Goal: Task Accomplishment & Management: Contribute content

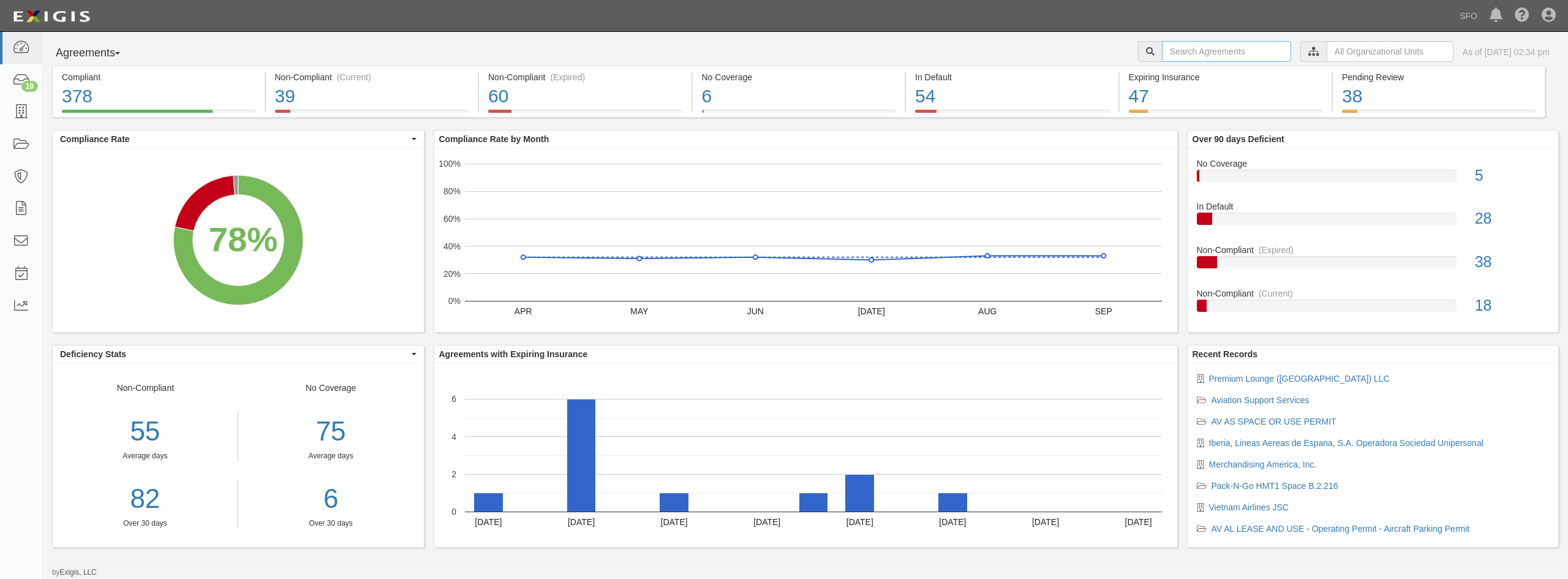
click at [1164, 49] on input "text" at bounding box center [1226, 51] width 129 height 21
type input "saint francis"
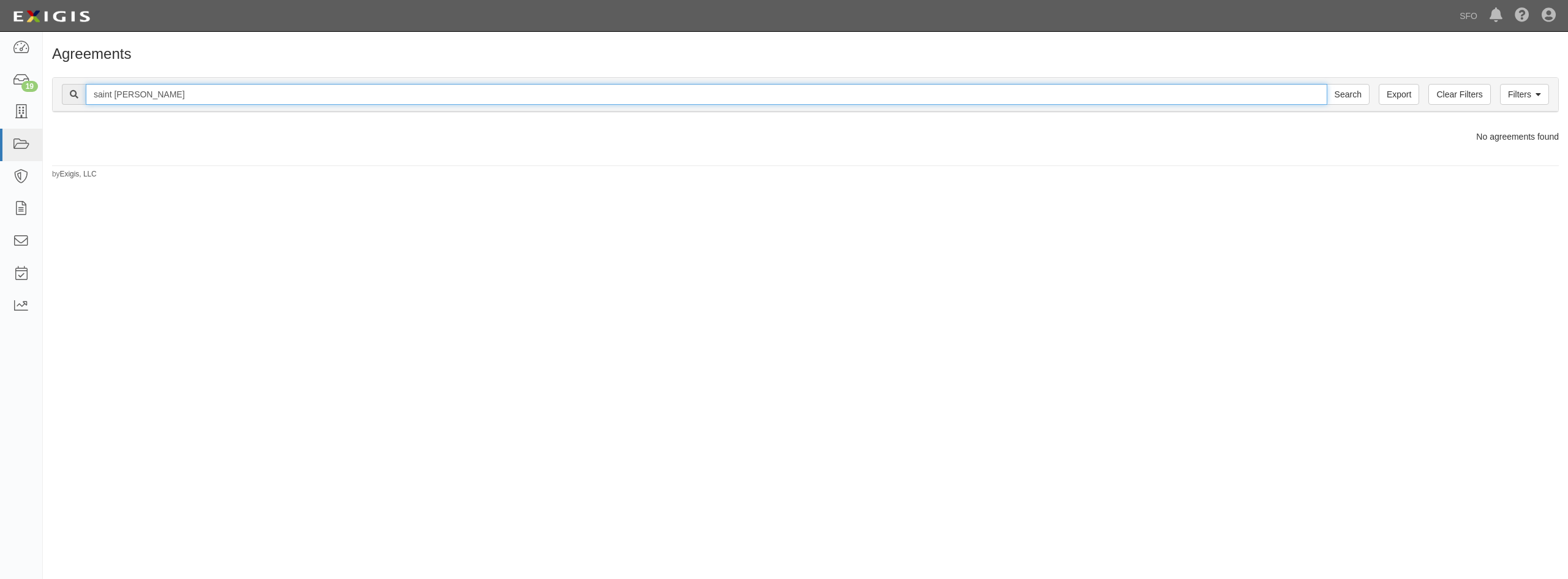
click at [166, 93] on input "saint francis" at bounding box center [707, 94] width 1242 height 21
drag, startPoint x: 164, startPoint y: 94, endPoint x: 113, endPoint y: 108, distance: 52.9
click at [113, 108] on div "Filters Clear Filters Export saint francis Search Filters" at bounding box center [806, 95] width 1506 height 34
type input "saint"
click at [1327, 84] on input "Search" at bounding box center [1348, 94] width 43 height 21
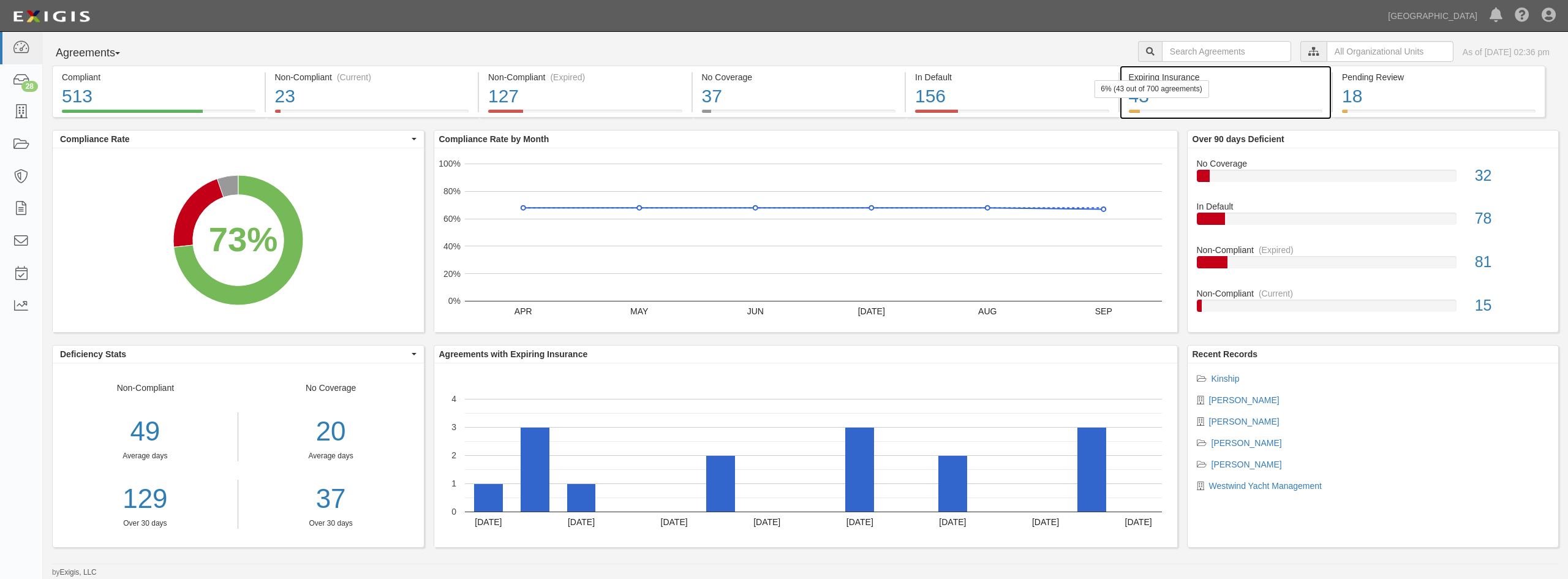
click at [1195, 74] on div "Expiring Insurance" at bounding box center [1226, 77] width 194 height 12
click at [1182, 59] on input "text" at bounding box center [1226, 51] width 129 height 21
type input "saint"
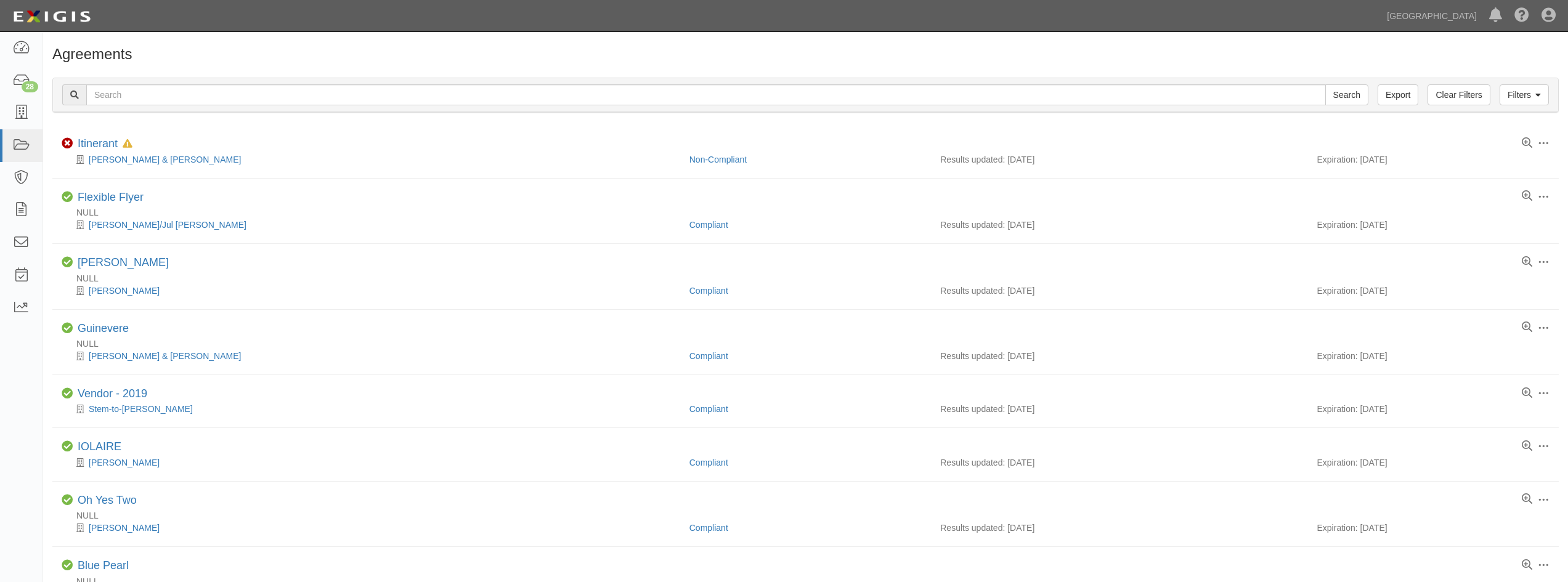
click at [192, 109] on div "Filters Clear Filters Export Search Filters" at bounding box center [806, 95] width 1505 height 34
click at [190, 95] on input "text" at bounding box center [706, 94] width 1240 height 21
type input "saint francis"
click at [1325, 84] on input "Search" at bounding box center [1347, 94] width 43 height 21
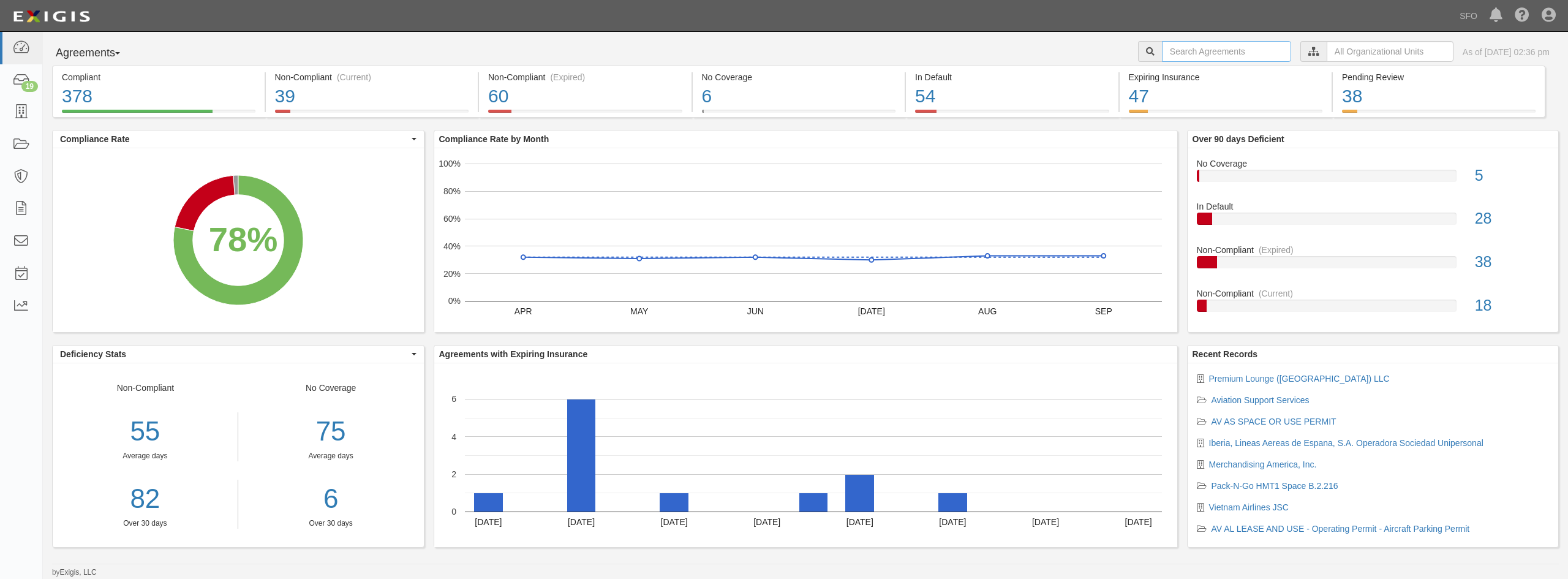
click at [1213, 48] on input "text" at bounding box center [1226, 51] width 129 height 21
type input "saint"
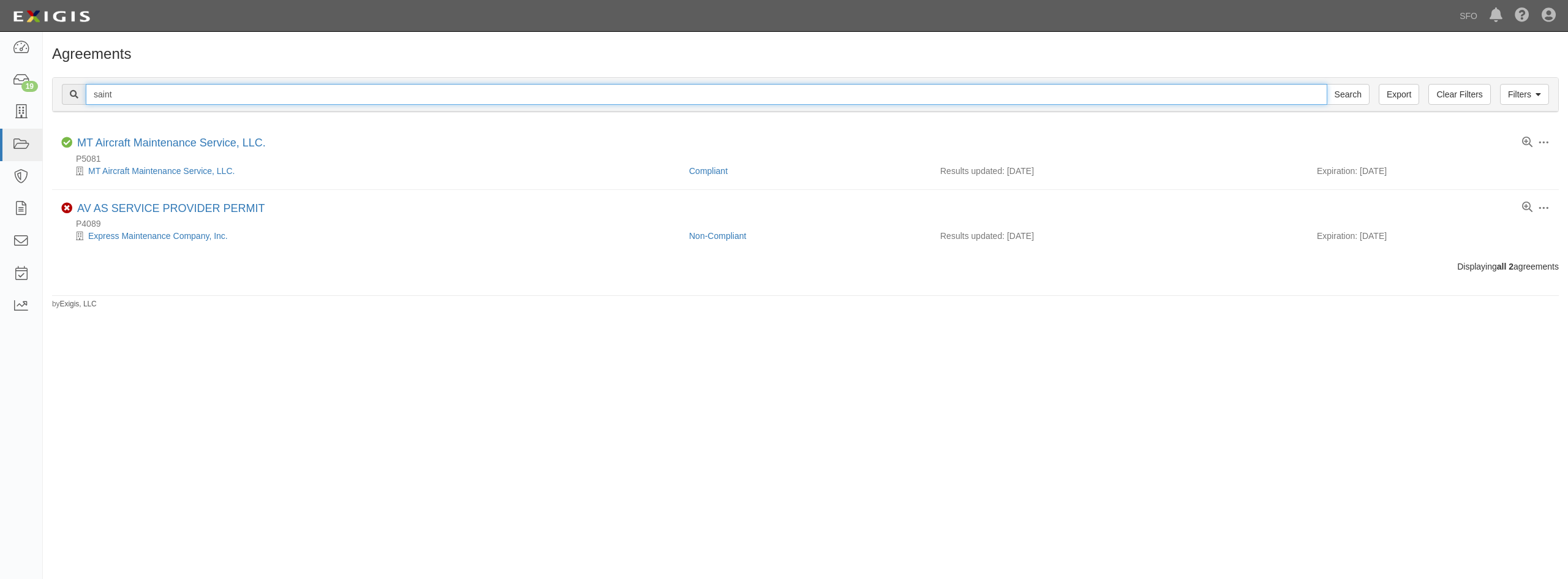
click at [127, 101] on input "saint" at bounding box center [707, 94] width 1242 height 21
type input "s"
click at [105, 97] on input "st.-francis" at bounding box center [707, 94] width 1242 height 21
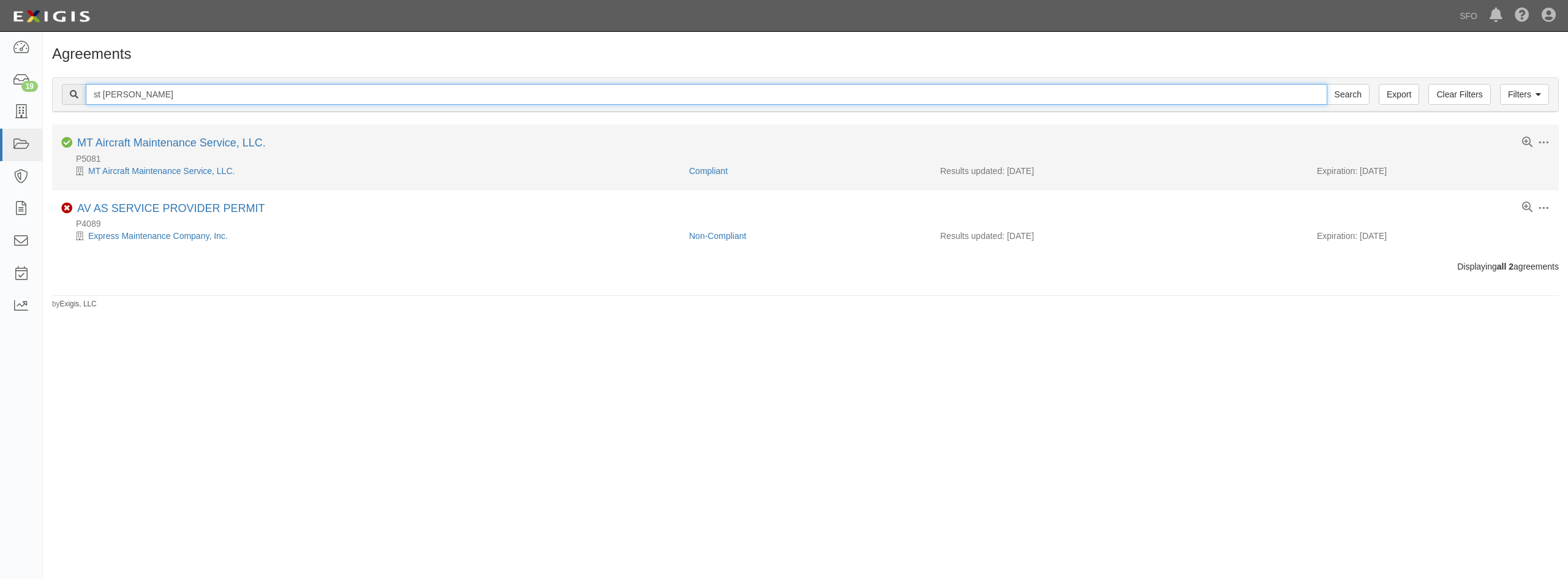
type input "st francis"
click at [1327, 84] on input "Search" at bounding box center [1348, 94] width 43 height 21
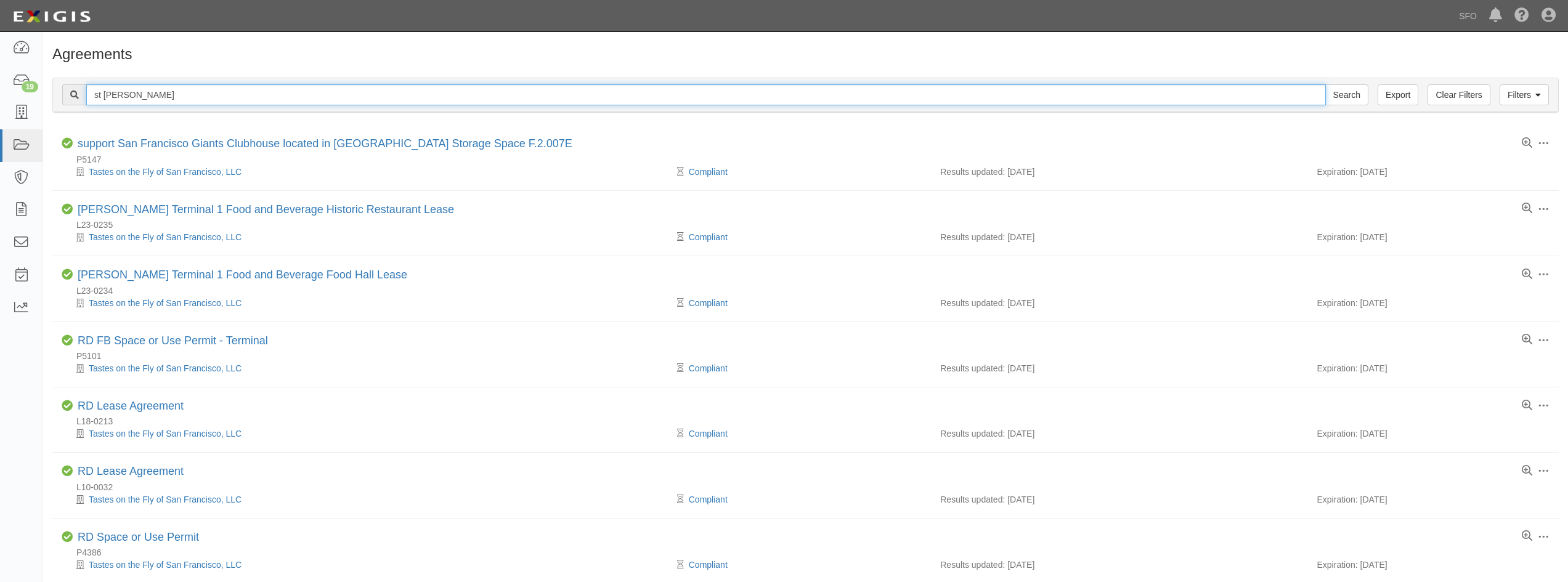
drag, startPoint x: 183, startPoint y: 96, endPoint x: 61, endPoint y: 103, distance: 122.2
click at [61, 103] on div "Filters Clear Filters Export st francis Search Filters" at bounding box center [806, 95] width 1505 height 34
click at [167, 95] on input "st francis" at bounding box center [706, 94] width 1240 height 21
paste input "[GEOGRAPHIC_DATA][PERSON_NAME]"
type input "[GEOGRAPHIC_DATA][PERSON_NAME]"
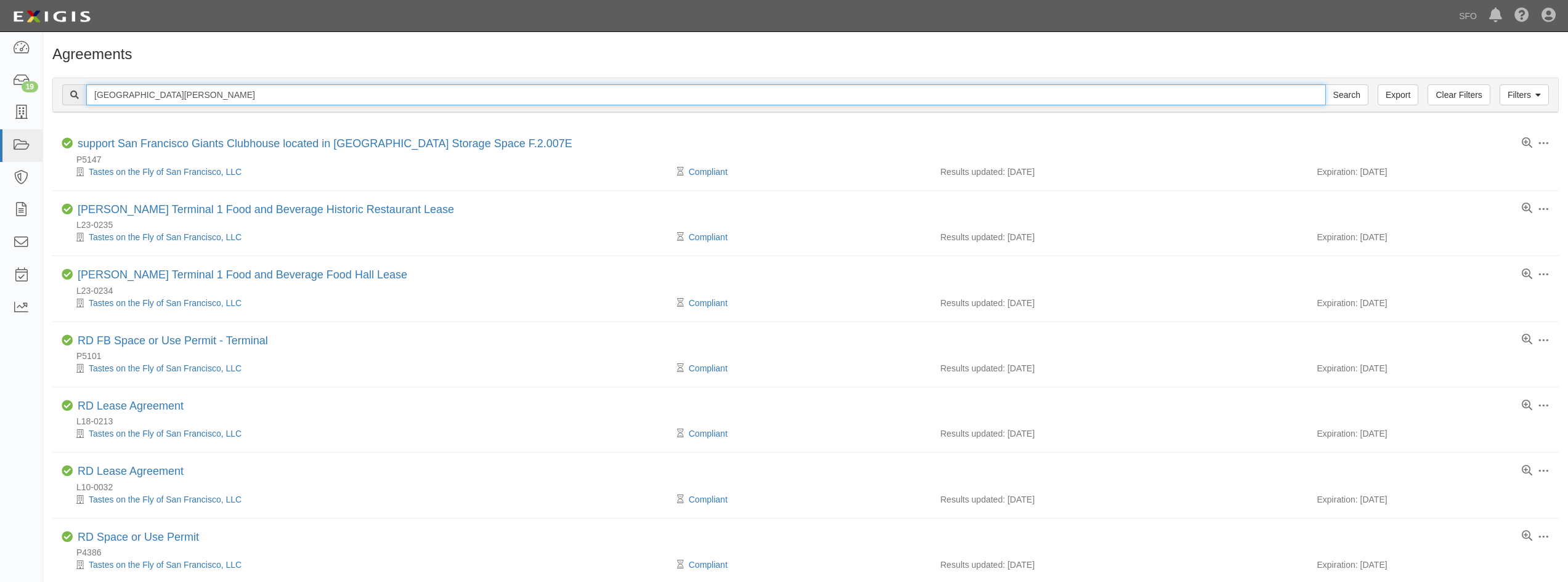
click at [1325, 84] on input "Search" at bounding box center [1347, 94] width 43 height 21
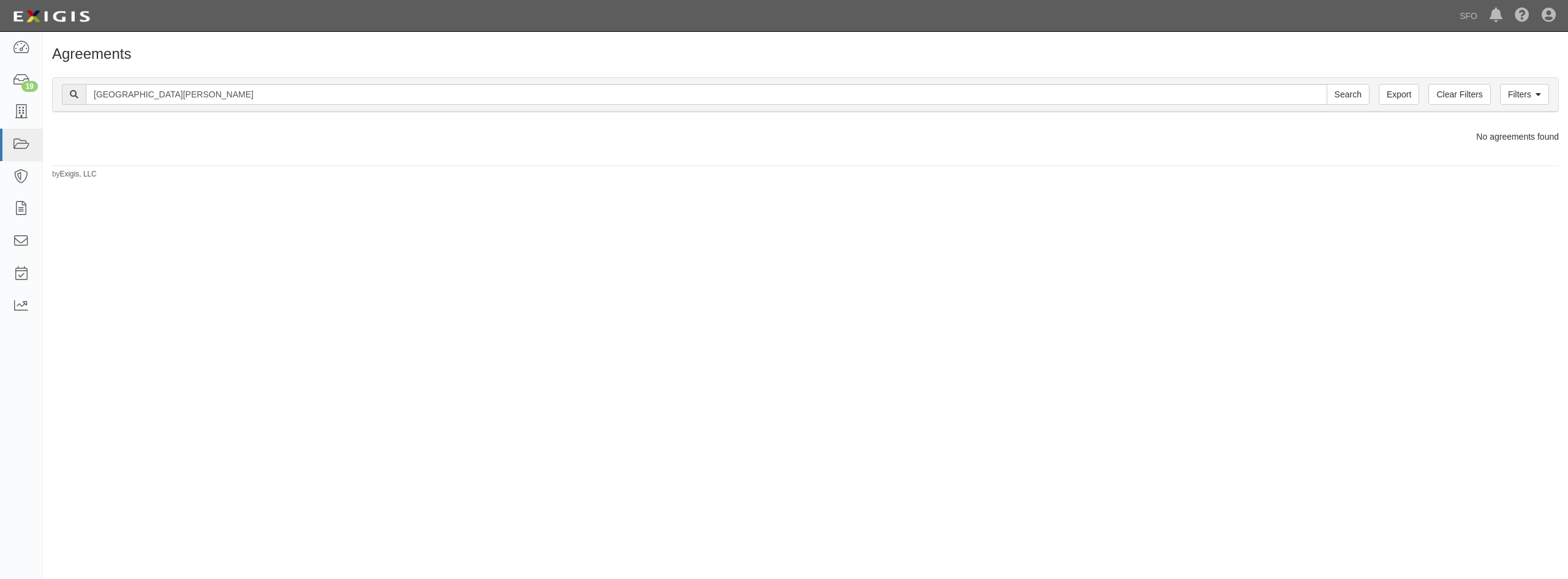
click at [1421, 199] on div "Agreements Filters Clear Filters Export [GEOGRAPHIC_DATA][PERSON_NAME] Search F…" at bounding box center [784, 298] width 1568 height 522
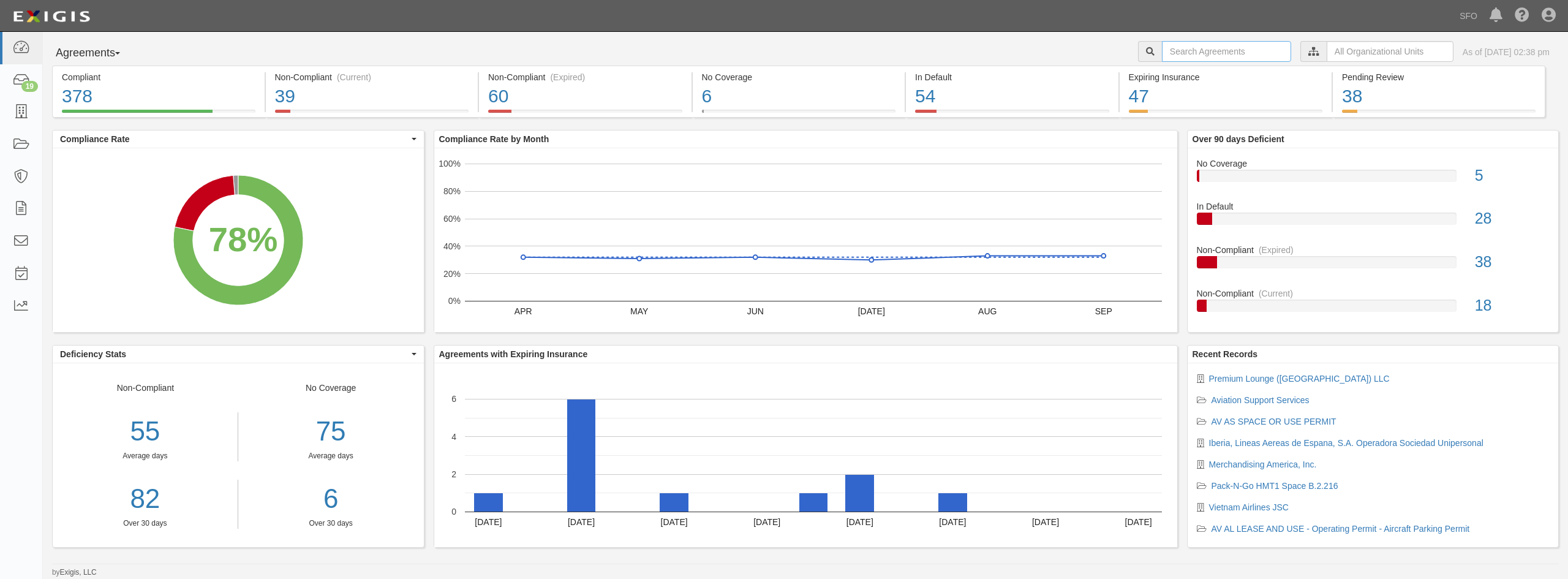
click at [1195, 53] on input "text" at bounding box center [1226, 51] width 129 height 21
paste input "[GEOGRAPHIC_DATA][PERSON_NAME]"
type input "[GEOGRAPHIC_DATA][PERSON_NAME]"
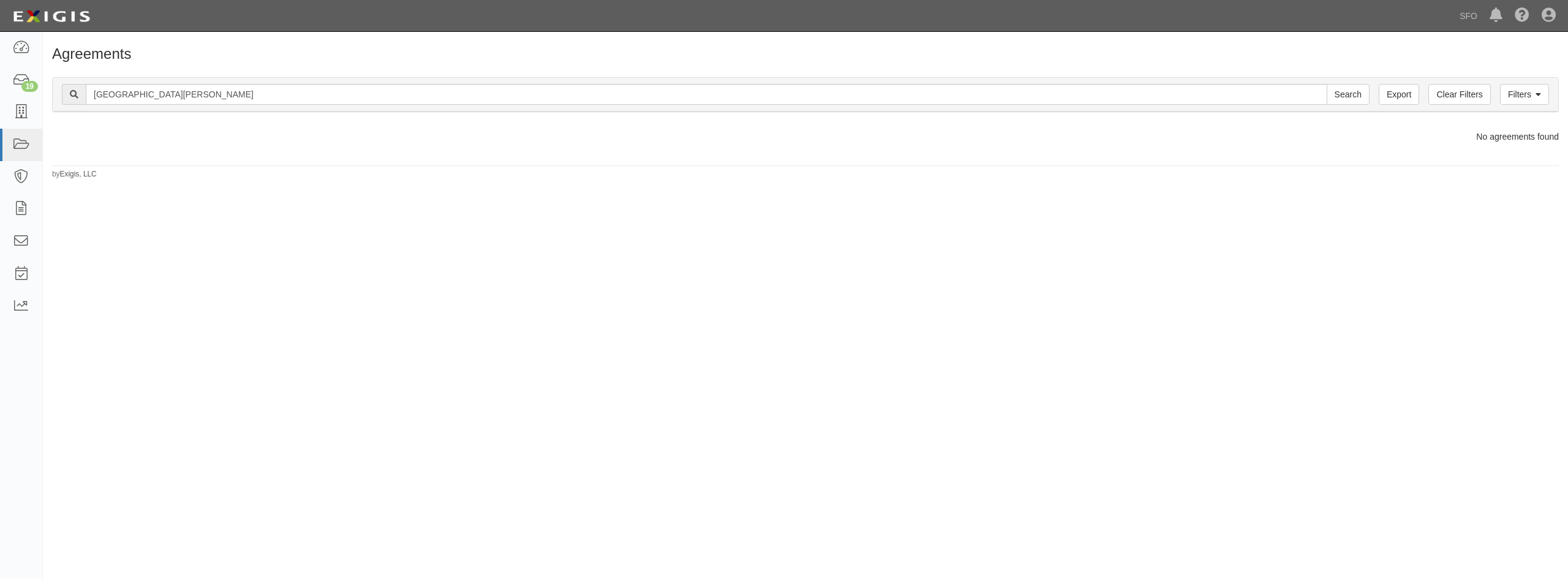
drag, startPoint x: 266, startPoint y: 87, endPoint x: 171, endPoint y: 101, distance: 96.0
click at [171, 101] on div "Filters Clear Filters Export St Francis Marine Center Search Filters" at bounding box center [806, 95] width 1506 height 34
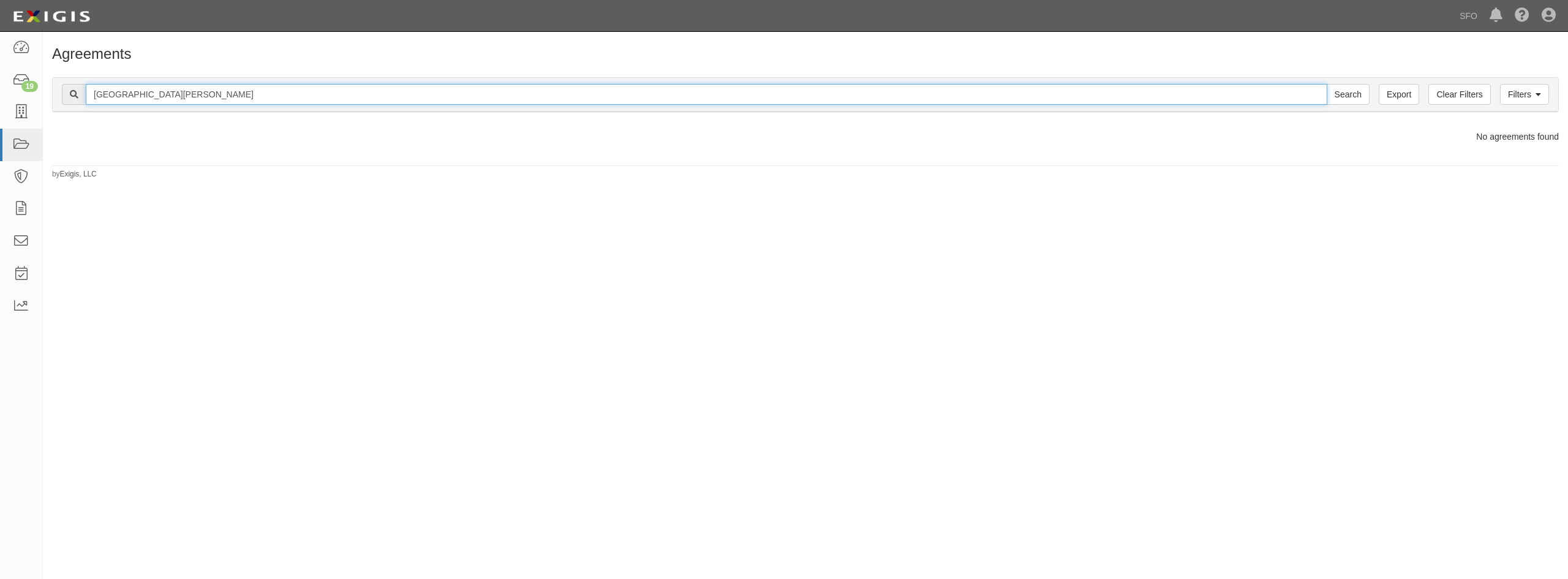
drag, startPoint x: 195, startPoint y: 94, endPoint x: 135, endPoint y: 103, distance: 60.7
click at [135, 103] on input "[GEOGRAPHIC_DATA][PERSON_NAME]" at bounding box center [707, 94] width 1242 height 21
type input "St Francis"
click at [1327, 84] on input "Search" at bounding box center [1348, 94] width 43 height 21
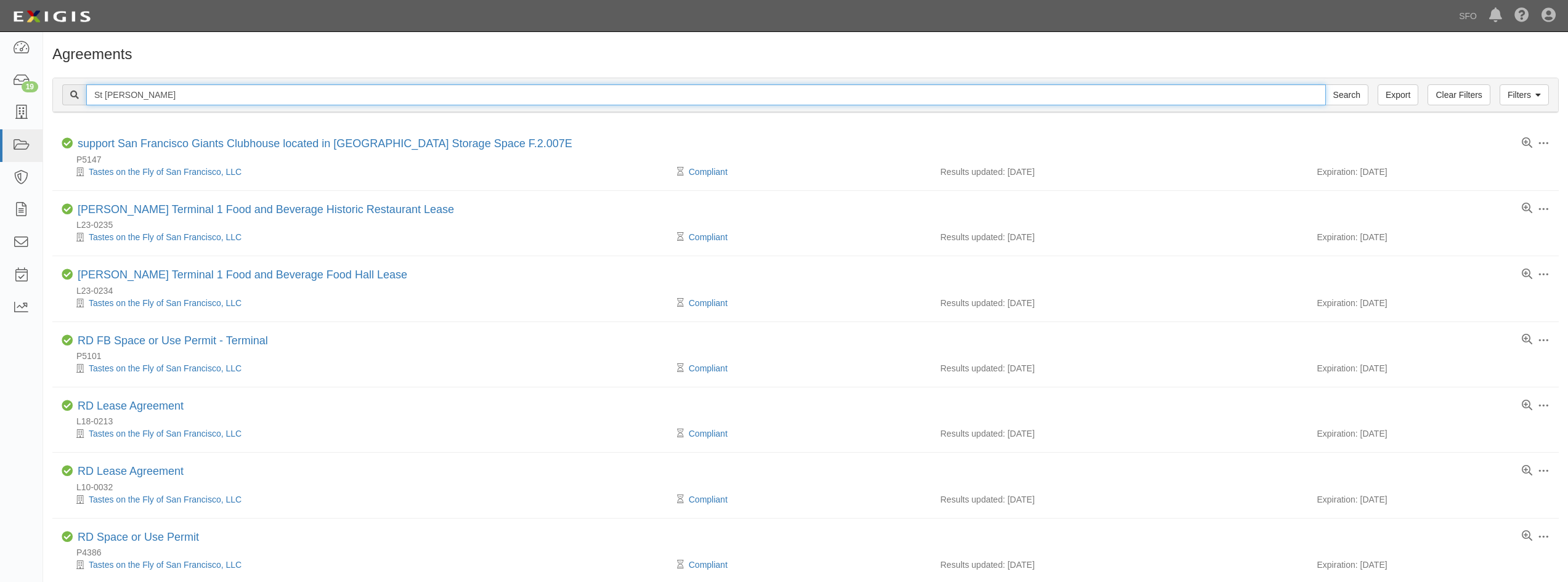
drag, startPoint x: 148, startPoint y: 97, endPoint x: 50, endPoint y: 100, distance: 98.0
click at [50, 100] on div "Filters Clear Filters Export St Francis Search Filters Compliance Status Compli…" at bounding box center [805, 96] width 1525 height 57
paste input "Marine Center"
drag, startPoint x: 136, startPoint y: 96, endPoint x: 36, endPoint y: 75, distance: 102.2
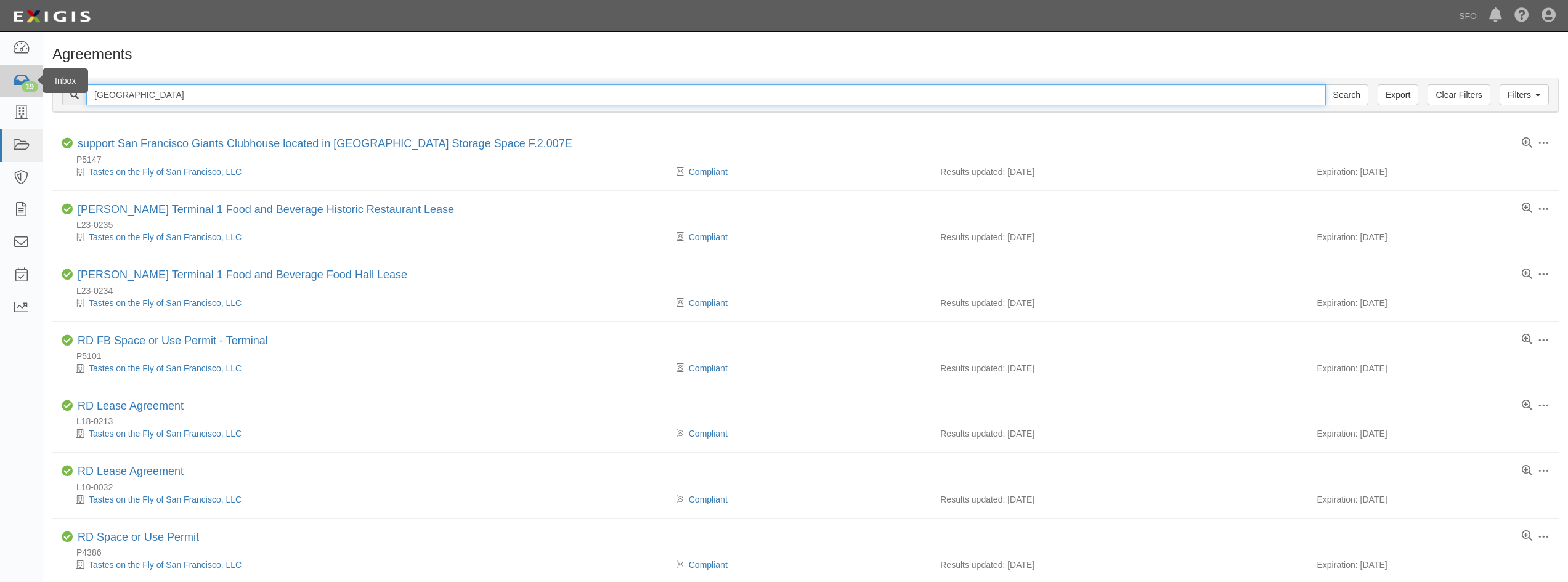
type input "[GEOGRAPHIC_DATA]"
click at [1325, 84] on input "Search" at bounding box center [1347, 94] width 43 height 21
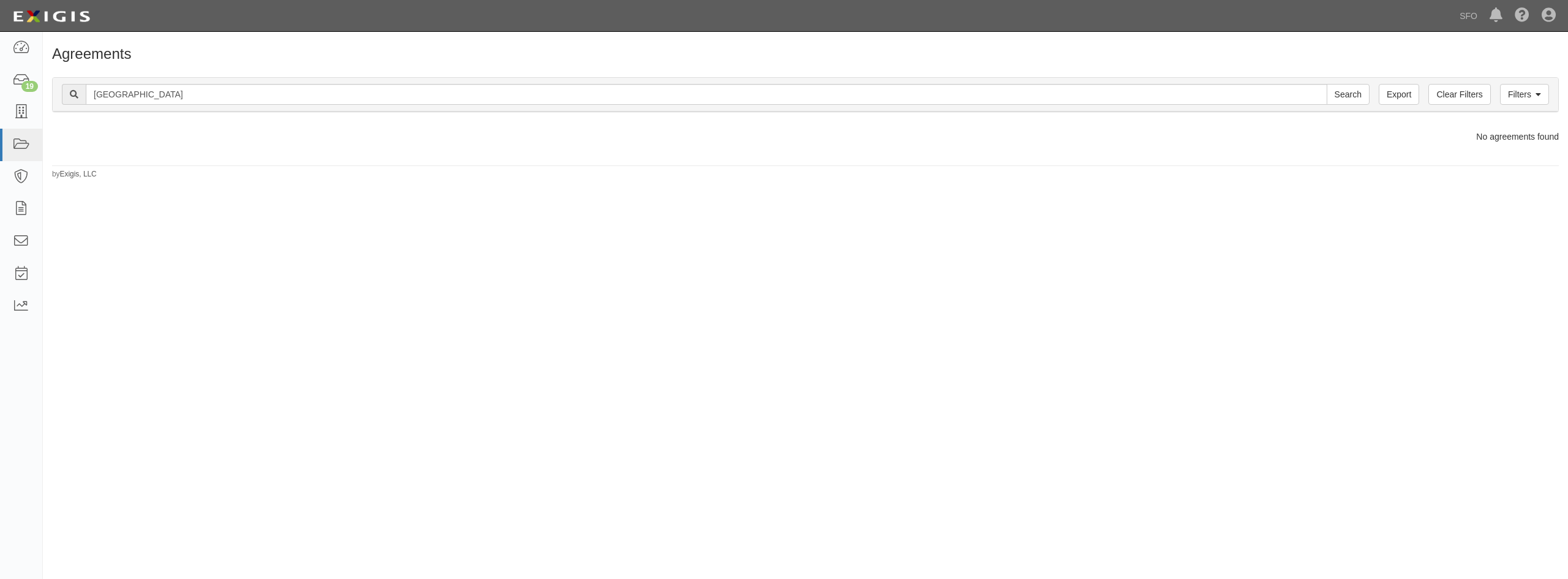
click at [1426, 221] on div "Agreements Filters Clear Filters Export Marine Center Search Filters Compliance…" at bounding box center [784, 298] width 1568 height 522
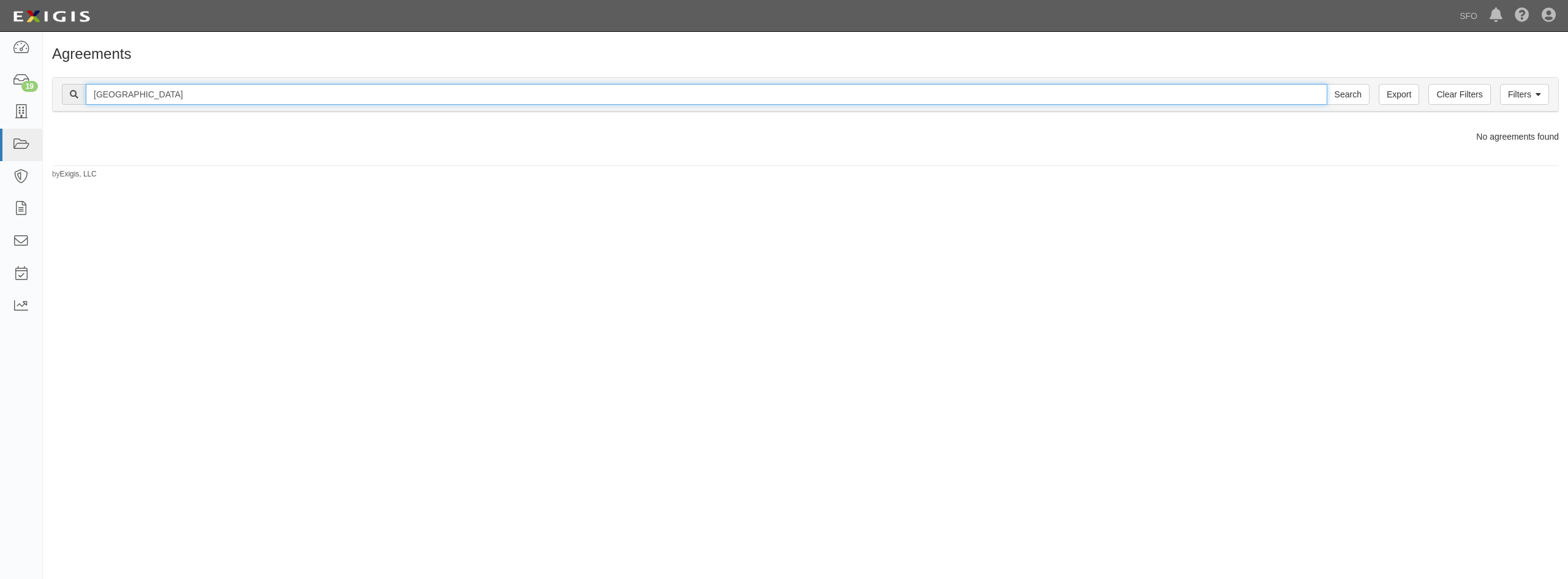
click at [182, 97] on input "[GEOGRAPHIC_DATA]" at bounding box center [707, 94] width 1242 height 21
drag, startPoint x: 166, startPoint y: 95, endPoint x: -44, endPoint y: 106, distance: 210.3
click at [0, 106] on html "Toggle navigation Dashboard 19 Inbox Parties Agreements Coverages Documents Mes…" at bounding box center [784, 279] width 1568 height 558
paste input "[GEOGRAPHIC_DATA][PERSON_NAME]"
type input "[GEOGRAPHIC_DATA][PERSON_NAME]"
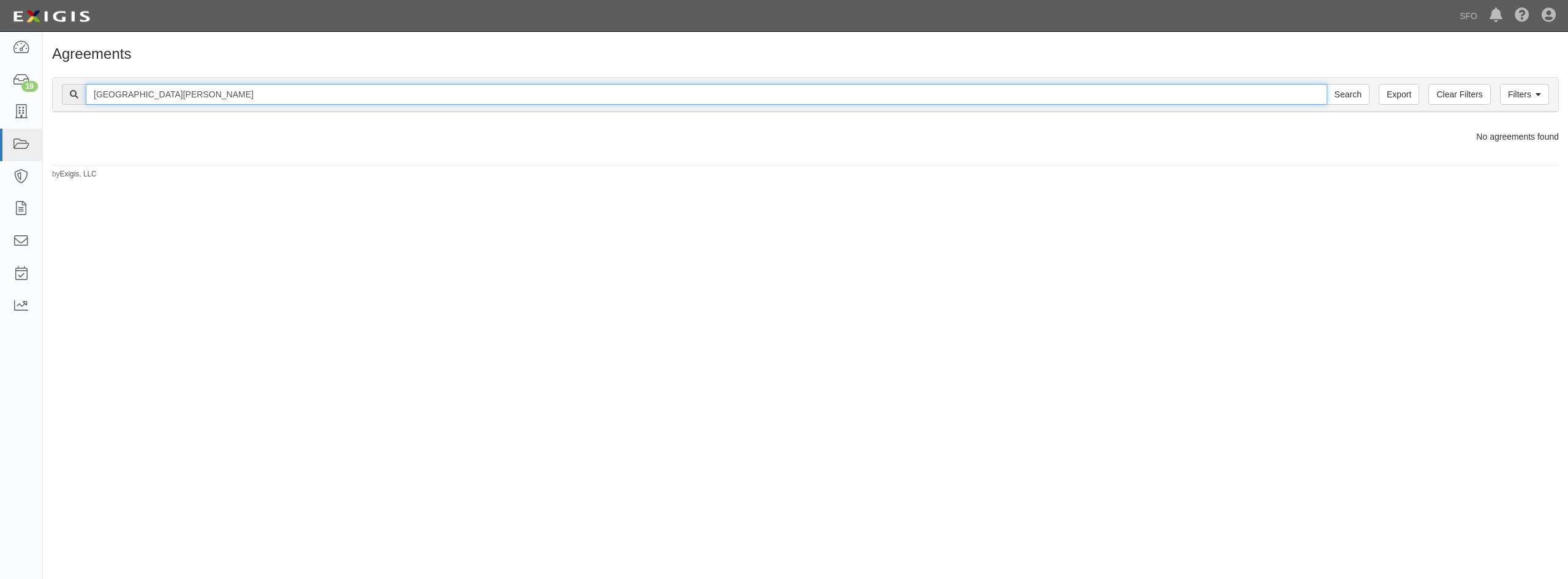
click at [1327, 84] on input "Search" at bounding box center [1348, 94] width 43 height 21
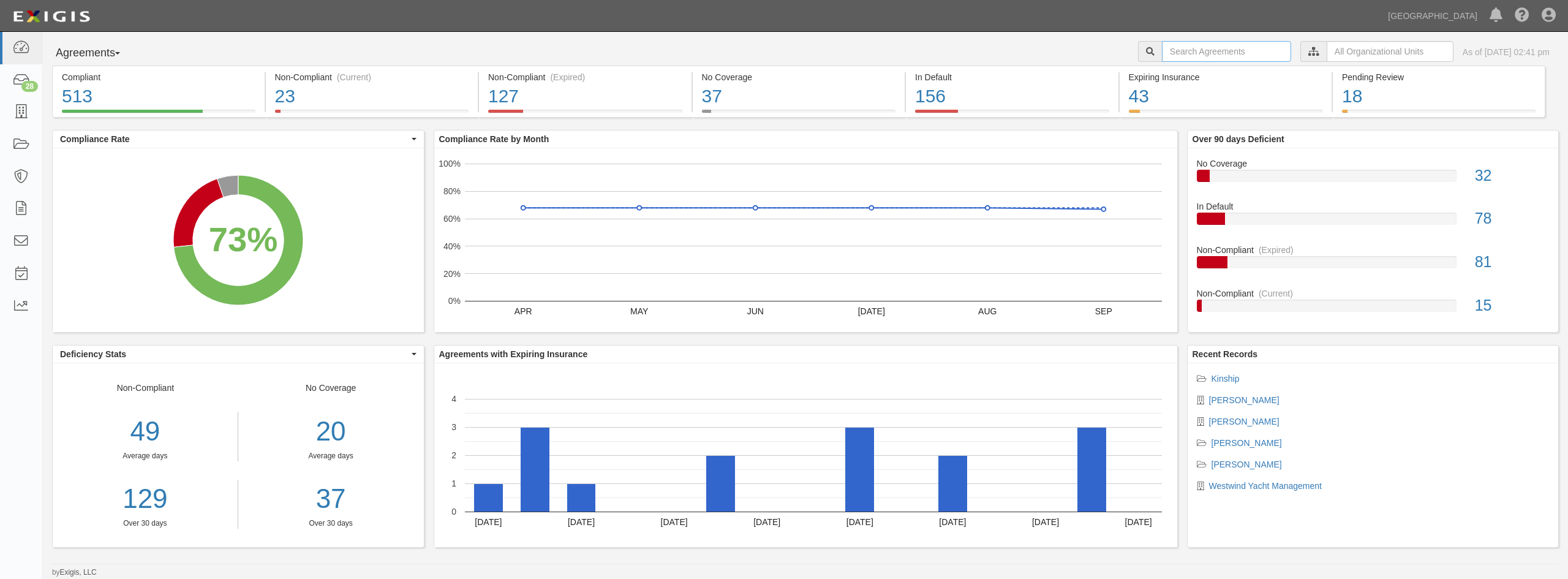
click at [1166, 55] on input "text" at bounding box center [1226, 51] width 129 height 21
paste input "port-red.riskworks.com"
type input "port-red.riskworks.com"
drag, startPoint x: 1257, startPoint y: 53, endPoint x: 1069, endPoint y: 73, distance: 189.1
click at [1069, 73] on div "Agreements Parties Agreements Coverages port-red.riskworks.com Dock A A001 A002…" at bounding box center [806, 301] width 1507 height 519
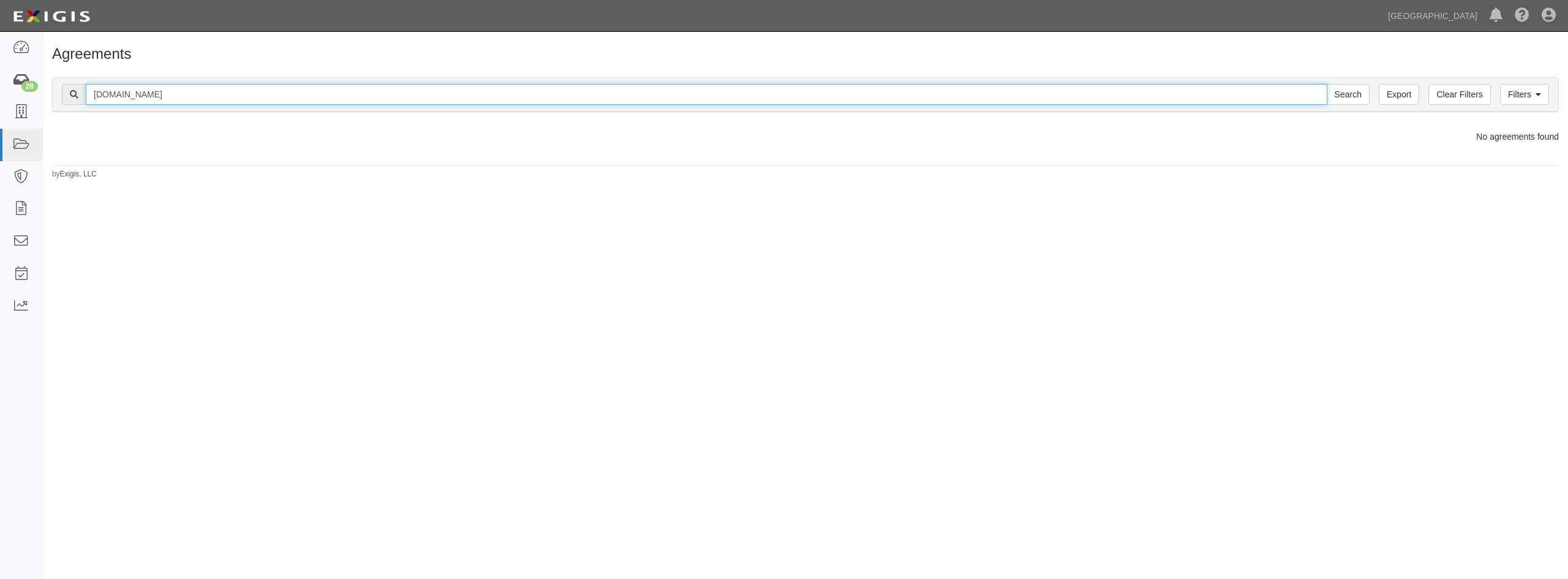
drag, startPoint x: 230, startPoint y: 91, endPoint x: -52, endPoint y: 79, distance: 282.3
click at [0, 79] on html "Toggle navigation Dashboard 28 Inbox Parties Agreements Coverages Documents Mes…" at bounding box center [784, 279] width 1568 height 558
type input "[GEOGRAPHIC_DATA][PERSON_NAME]"
drag, startPoint x: 235, startPoint y: 101, endPoint x: 31, endPoint y: 100, distance: 204.0
click at [31, 100] on body "Toggle navigation Dashboard 28 Inbox Parties Agreements Coverages Documents Mes…" at bounding box center [784, 279] width 1568 height 558
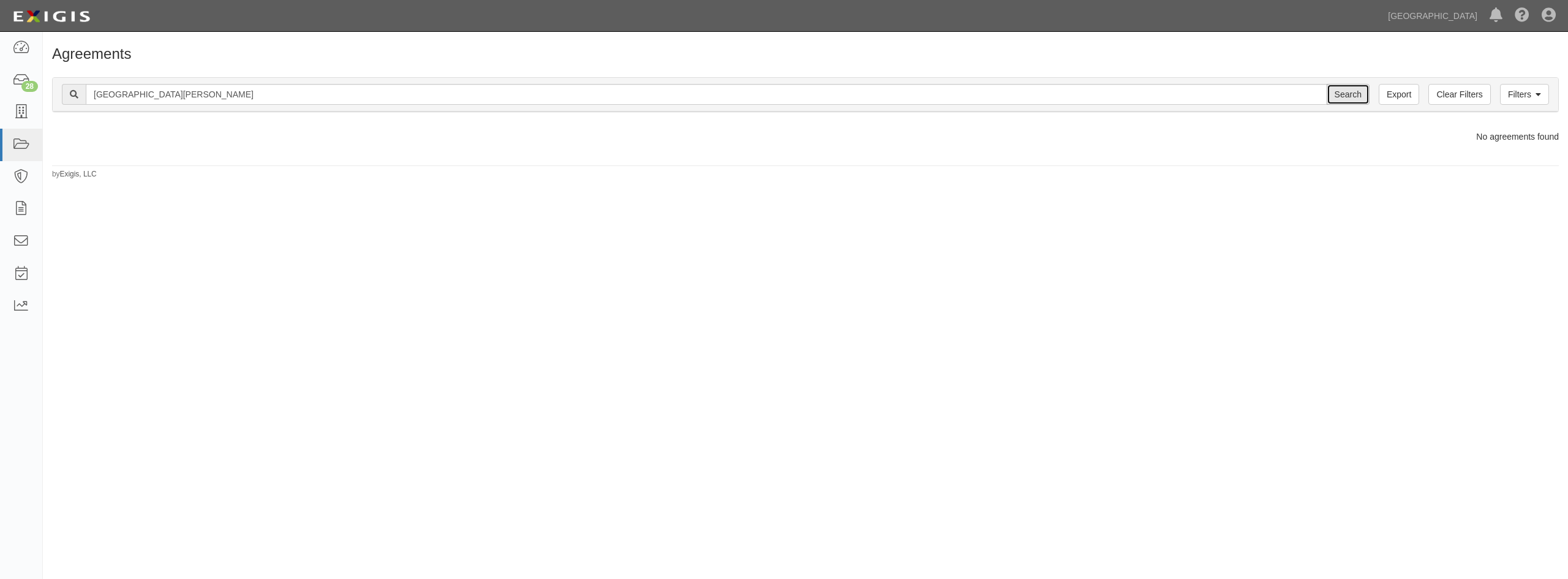
click at [1348, 96] on input "Search" at bounding box center [1348, 94] width 43 height 21
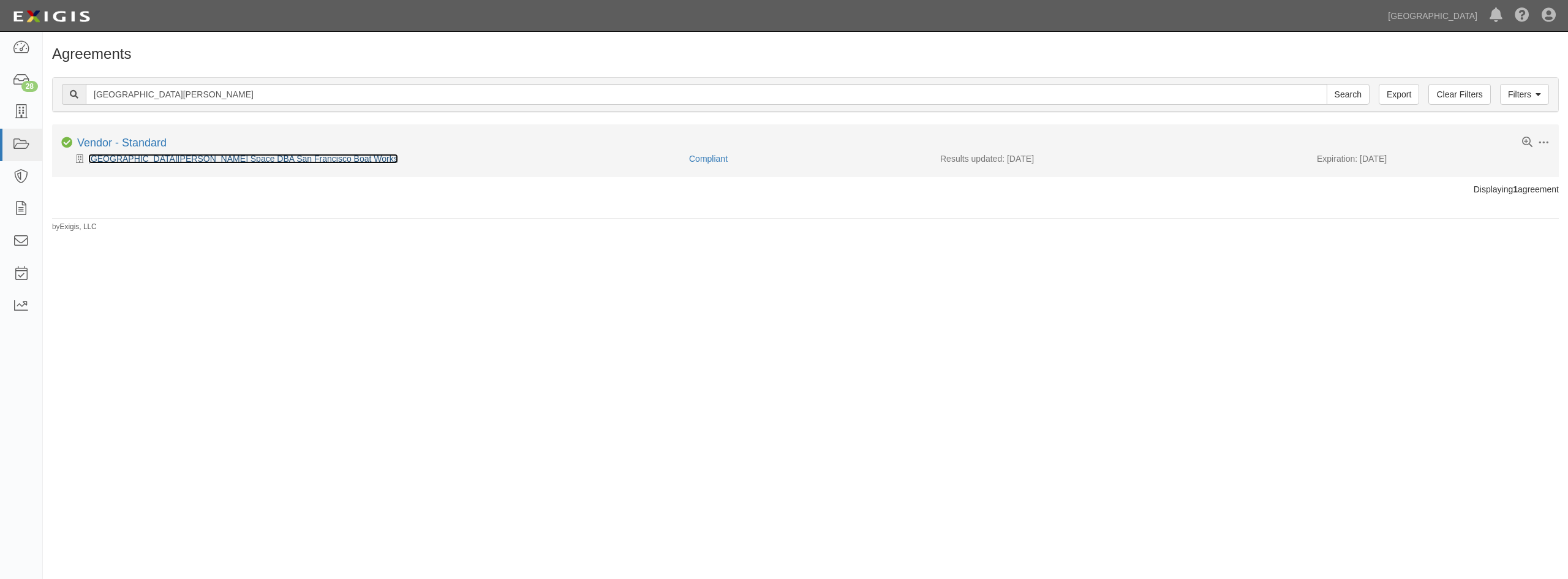
click at [262, 155] on link "[GEOGRAPHIC_DATA][PERSON_NAME] Space DBA San Francisco Boat Works" at bounding box center [243, 158] width 310 height 10
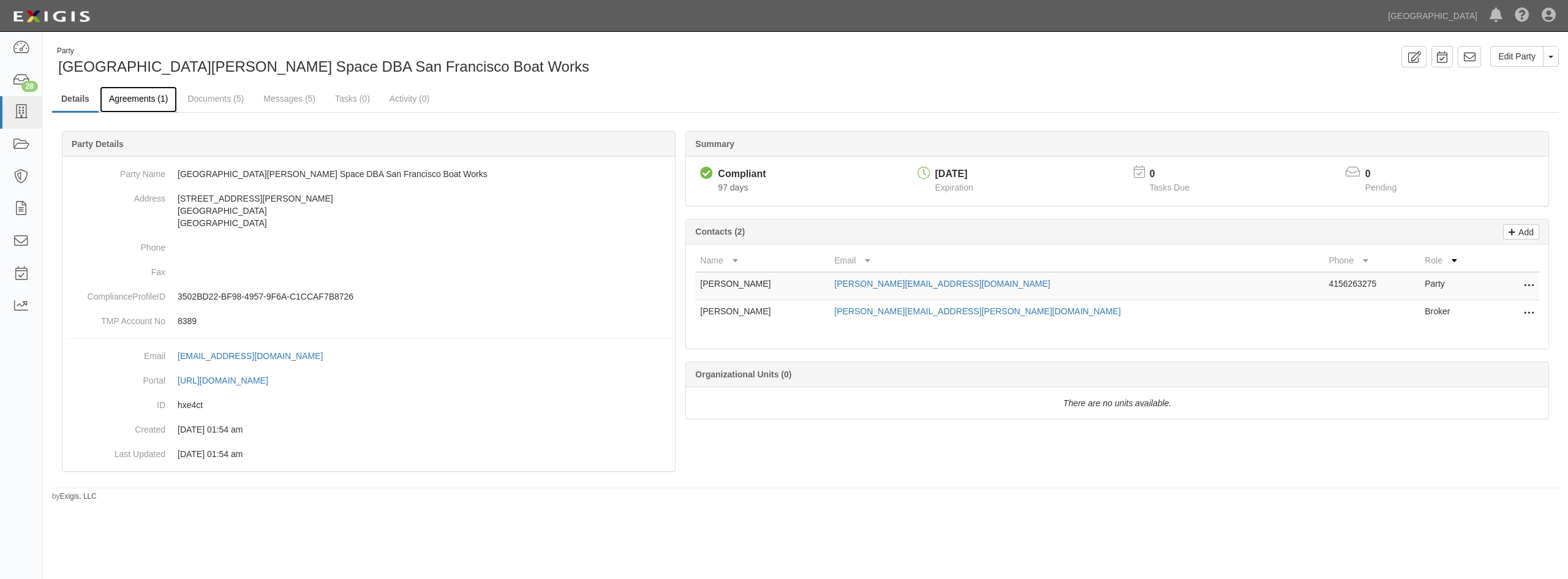
click at [144, 107] on link "Agreements (1)" at bounding box center [138, 99] width 77 height 26
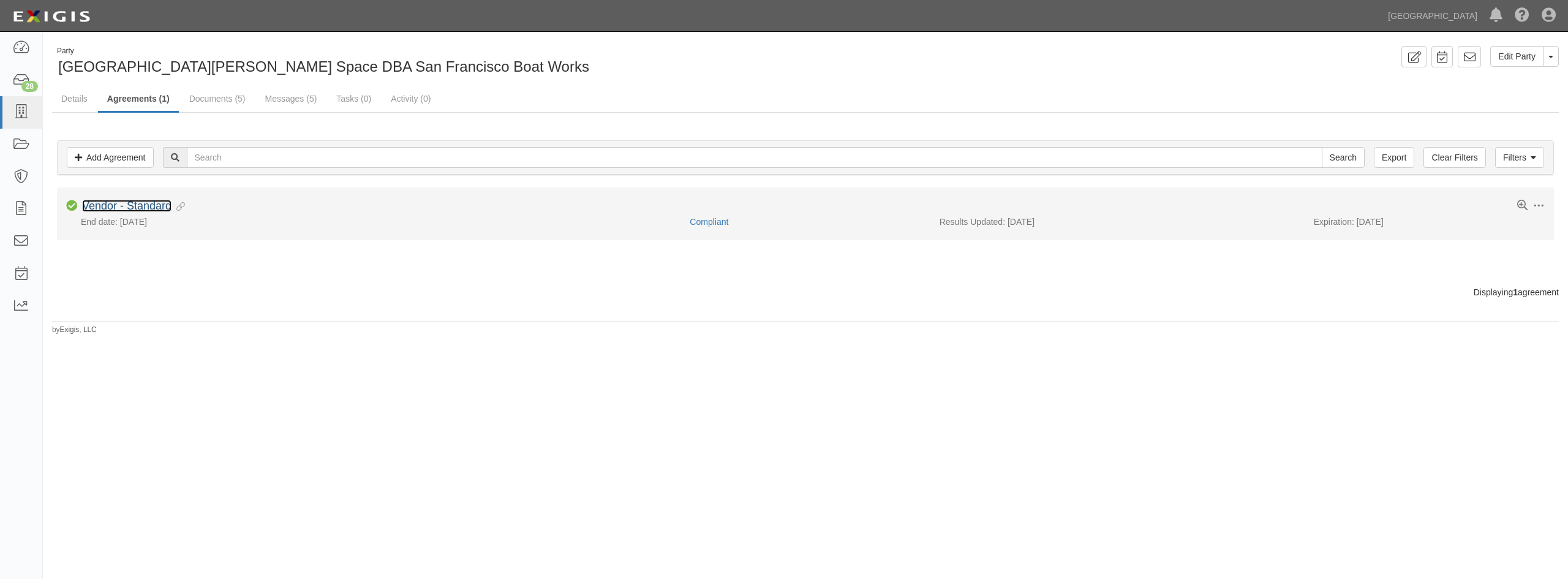
click at [139, 203] on link "Vendor - Standard" at bounding box center [126, 206] width 89 height 12
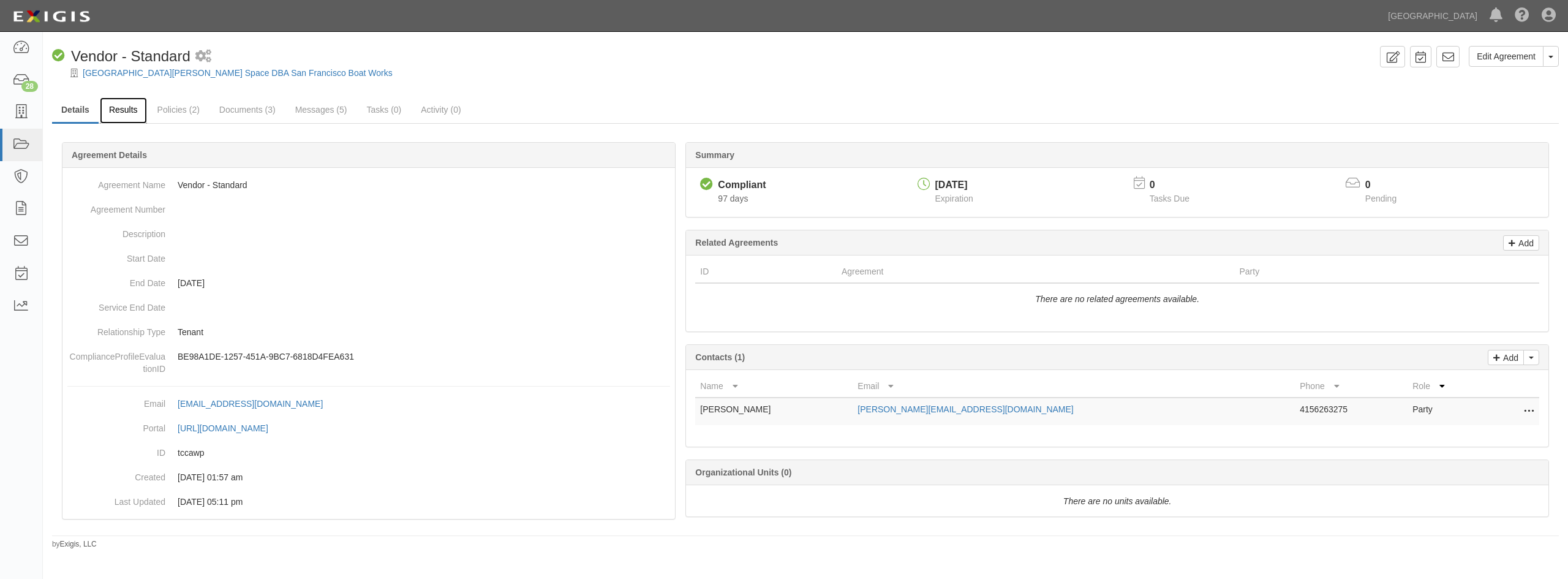
click at [133, 116] on link "Results" at bounding box center [123, 110] width 47 height 26
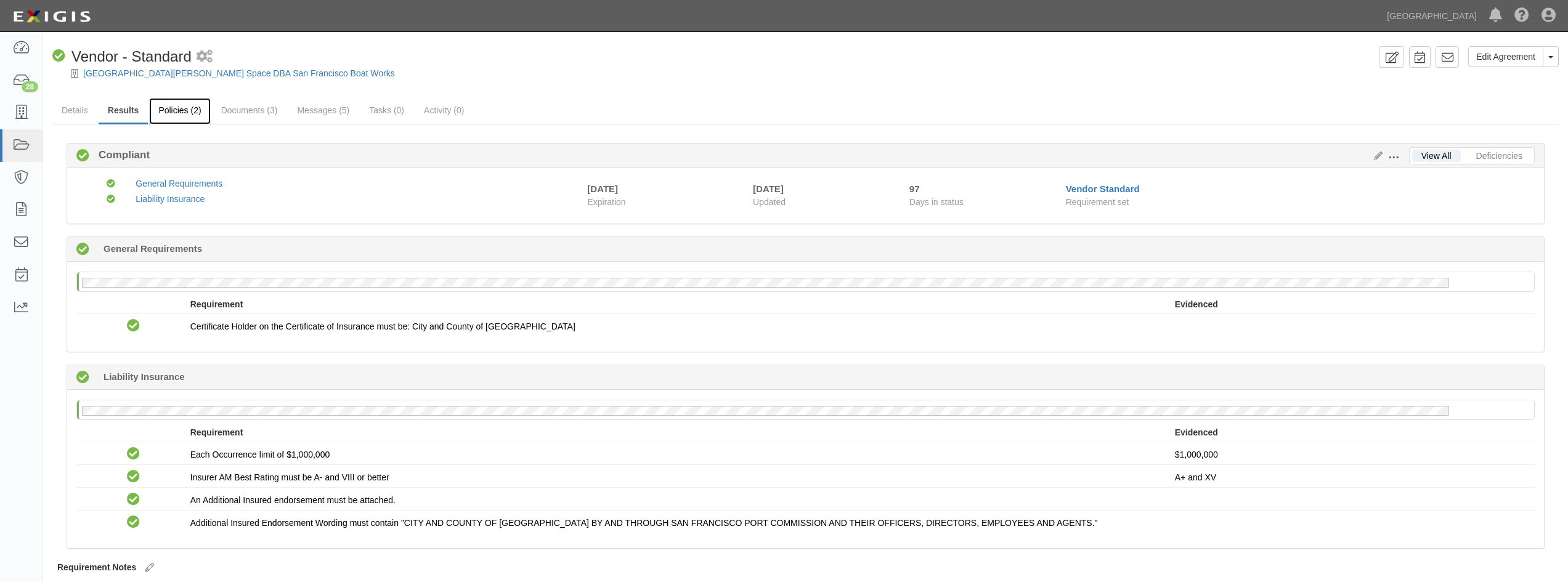
click at [196, 112] on link "Policies (2)" at bounding box center [179, 111] width 61 height 26
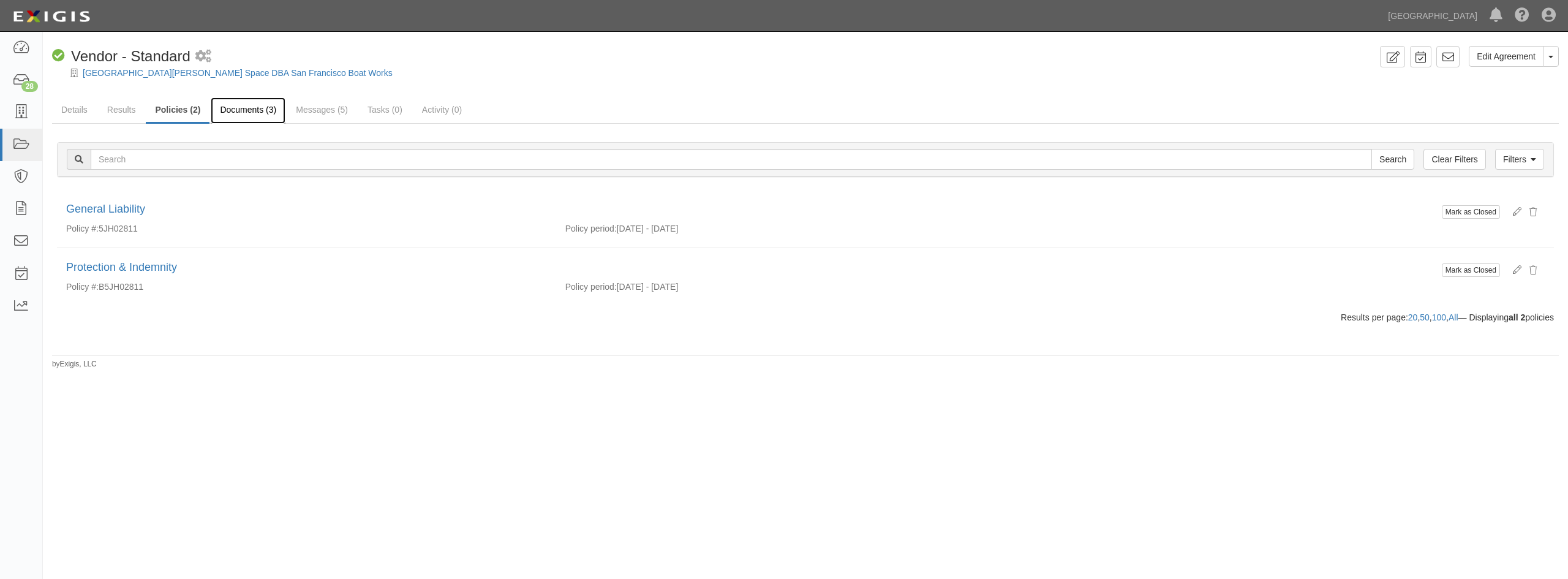
click at [230, 110] on link "Documents (3)" at bounding box center [247, 110] width 74 height 26
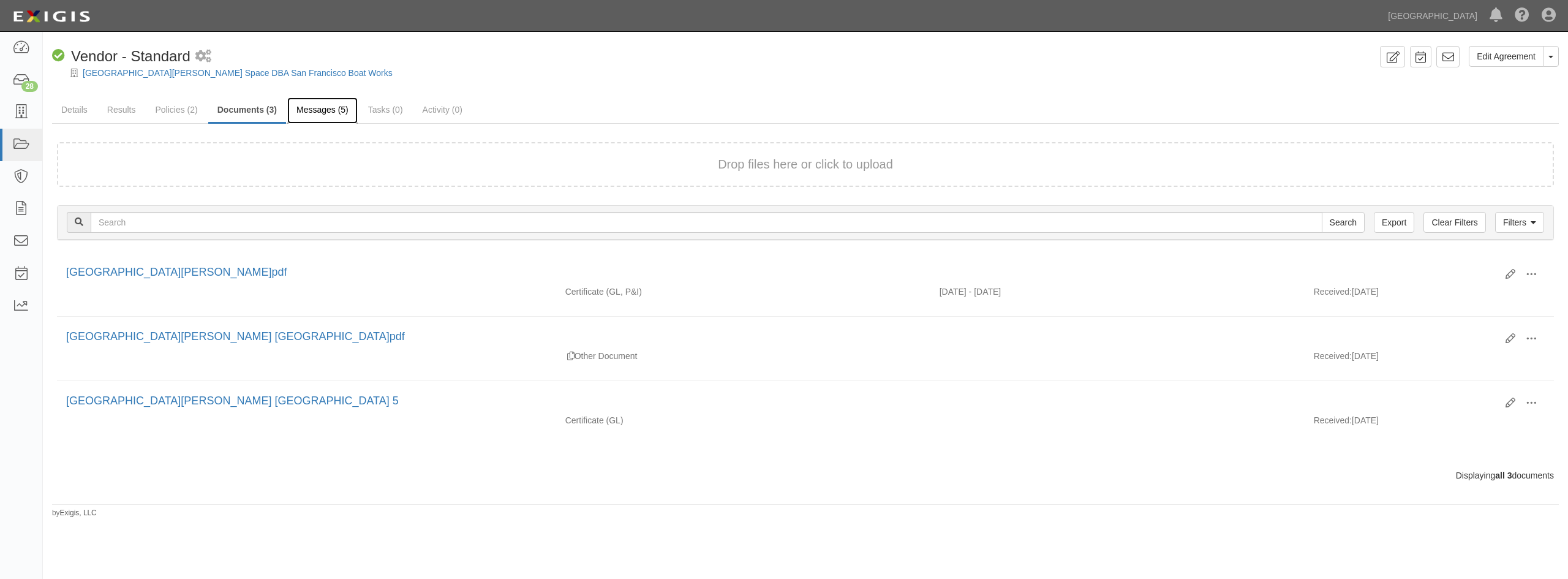
click at [324, 113] on link "Messages (5)" at bounding box center [322, 110] width 70 height 26
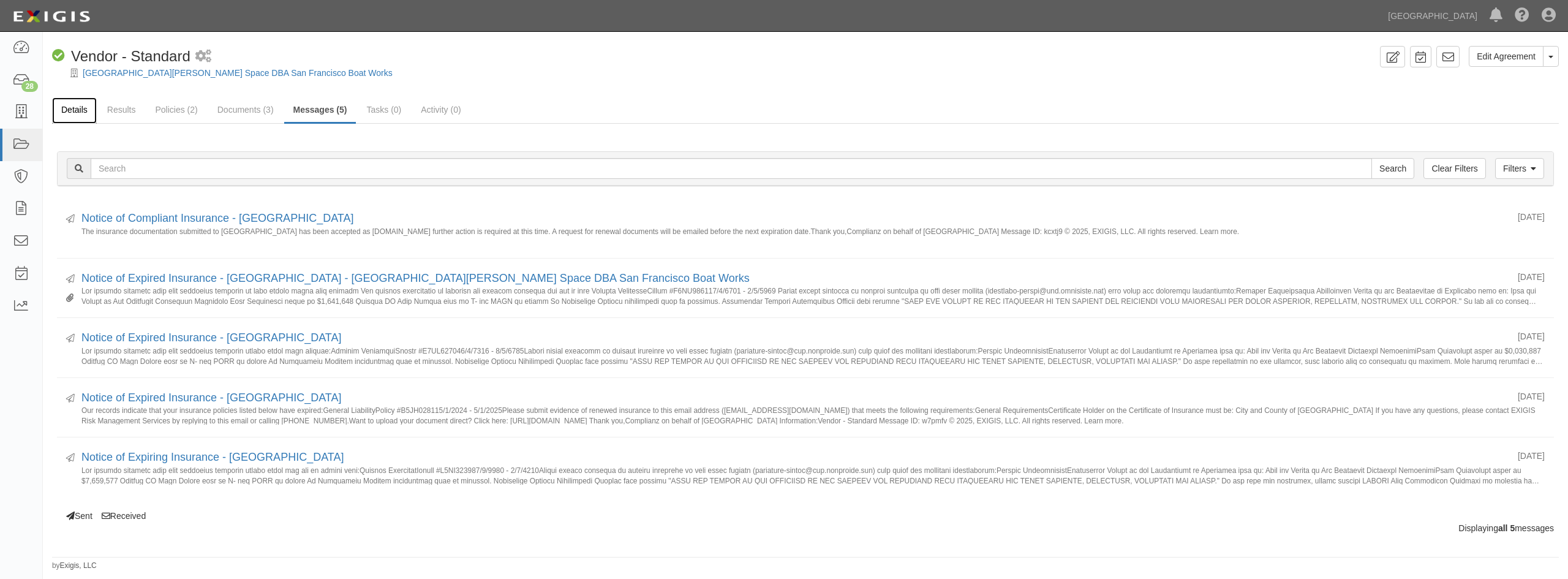
click at [83, 109] on link "Details" at bounding box center [74, 110] width 45 height 26
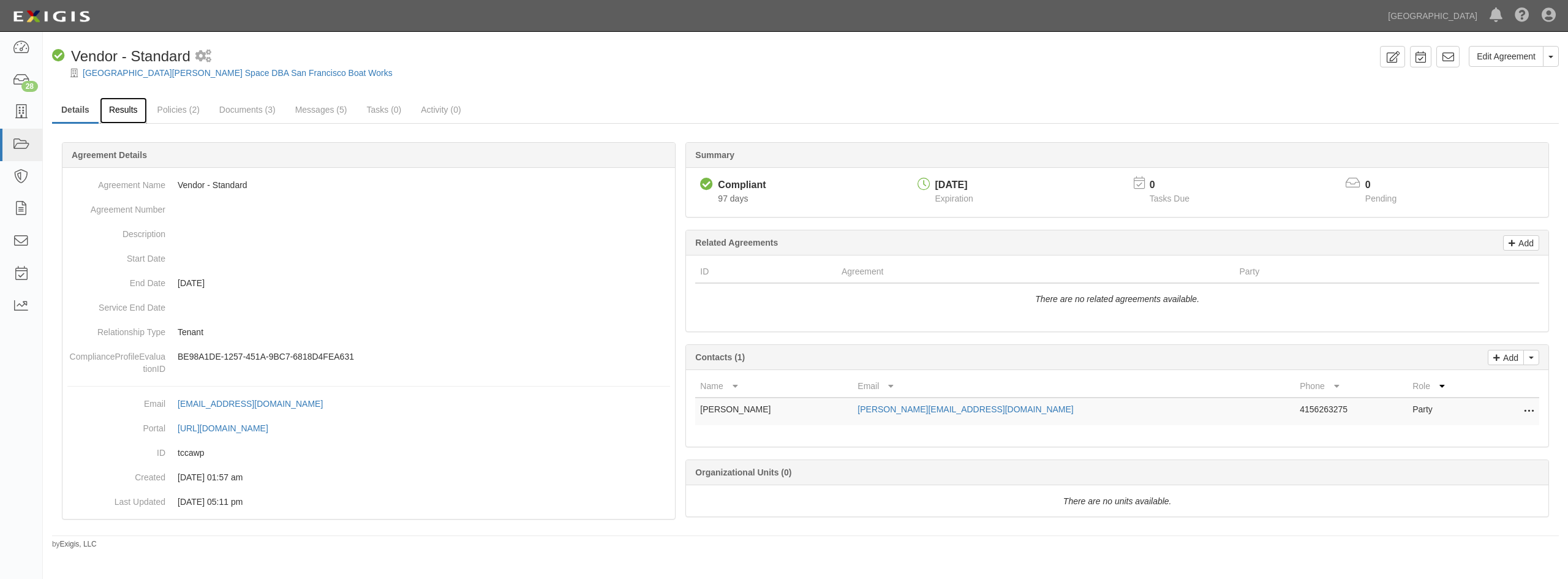
click at [123, 110] on link "Results" at bounding box center [123, 110] width 47 height 26
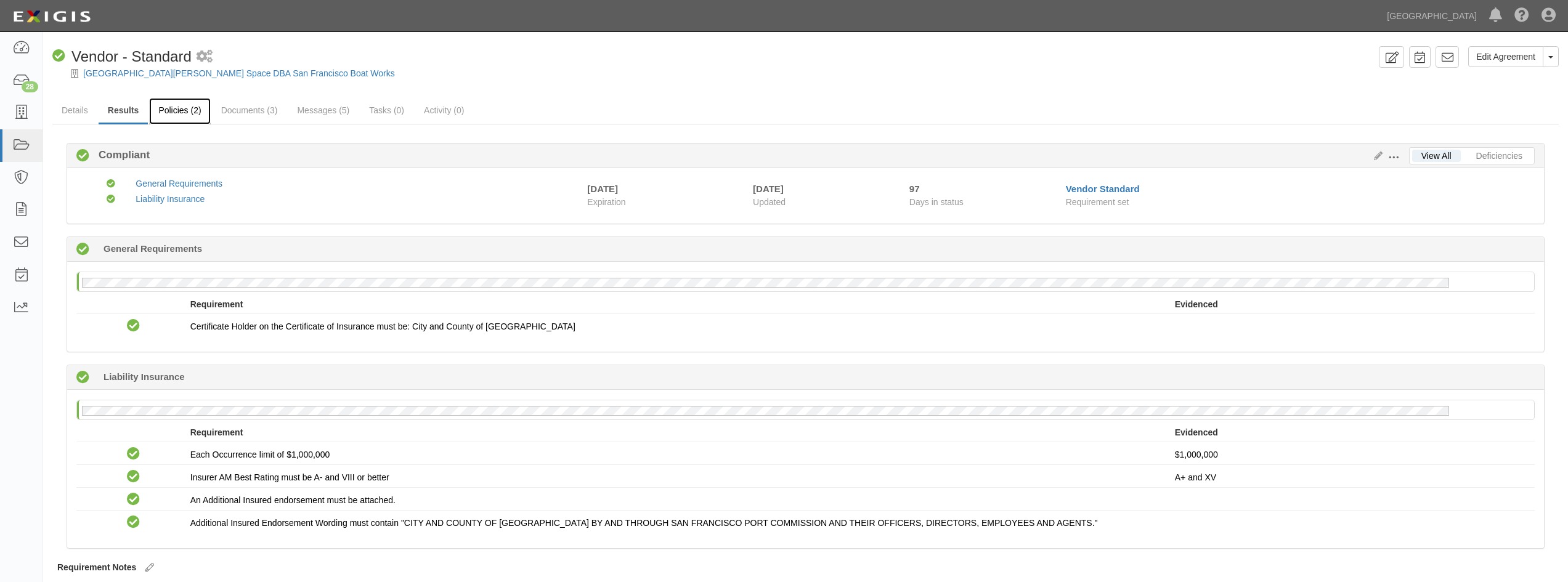
click at [171, 121] on link "Policies (2)" at bounding box center [179, 111] width 61 height 26
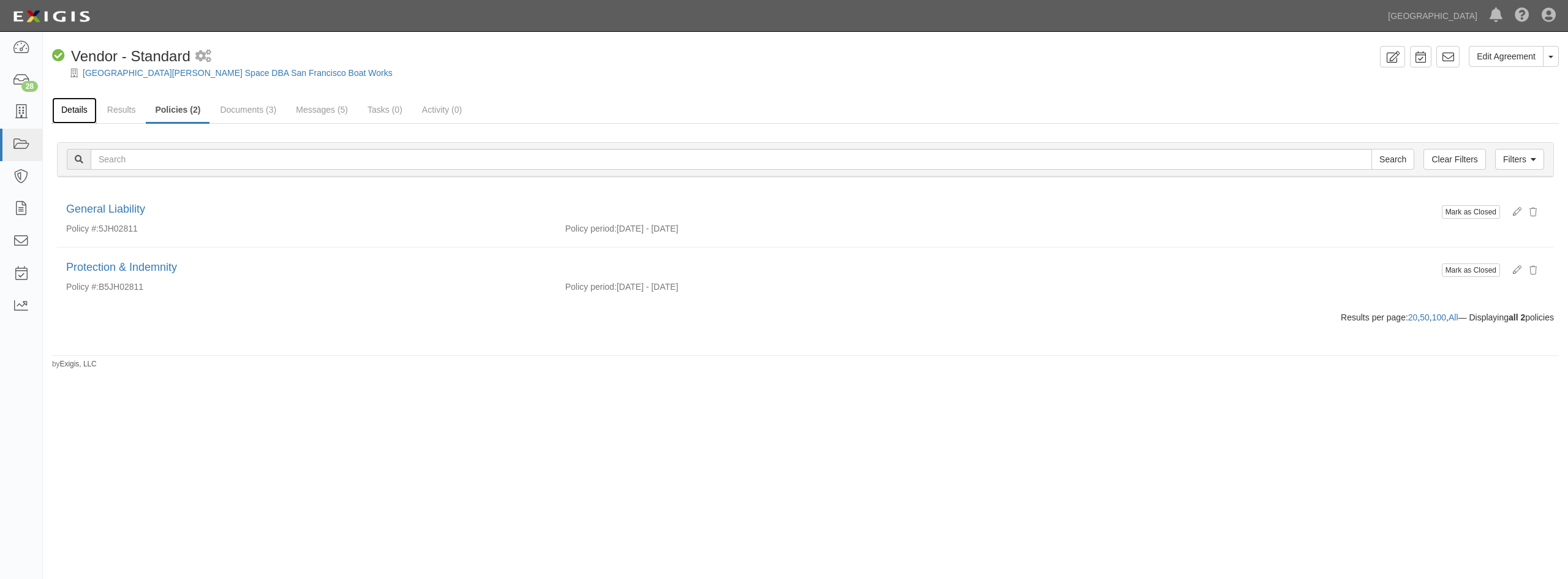
click at [73, 108] on link "Details" at bounding box center [74, 110] width 45 height 26
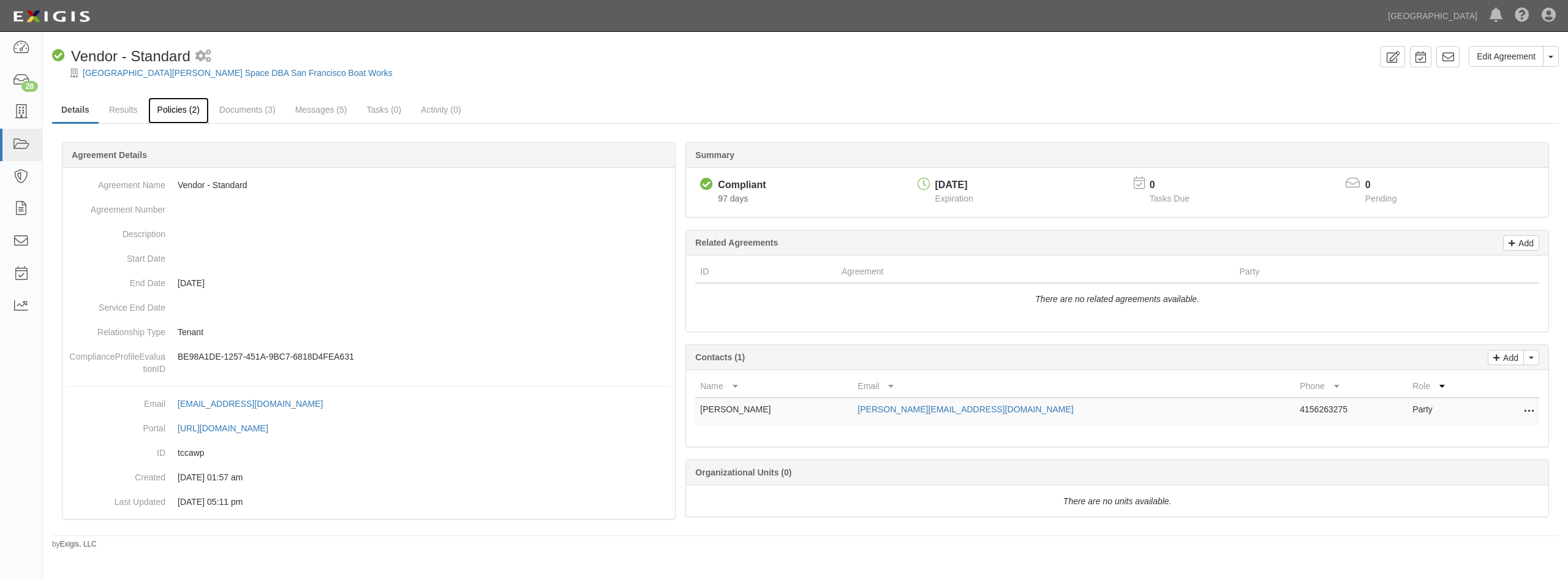
click at [180, 119] on link "Policies (2)" at bounding box center [178, 110] width 60 height 26
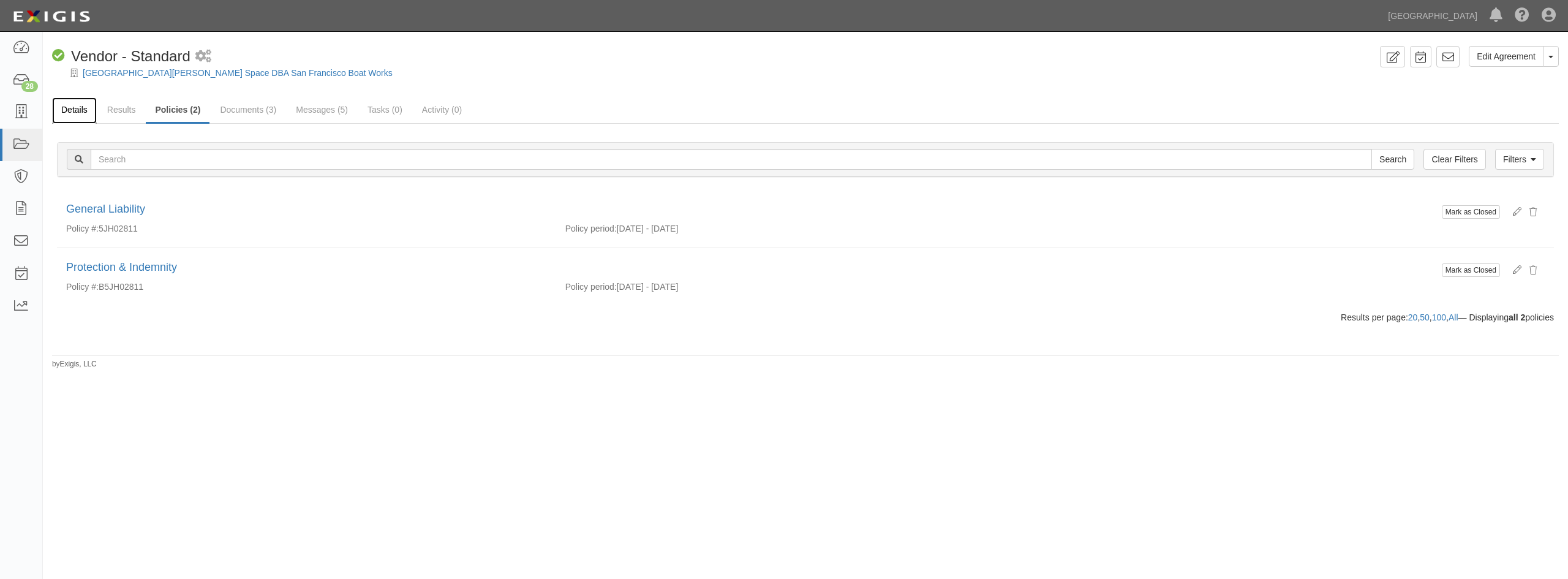
click at [74, 112] on link "Details" at bounding box center [74, 110] width 45 height 26
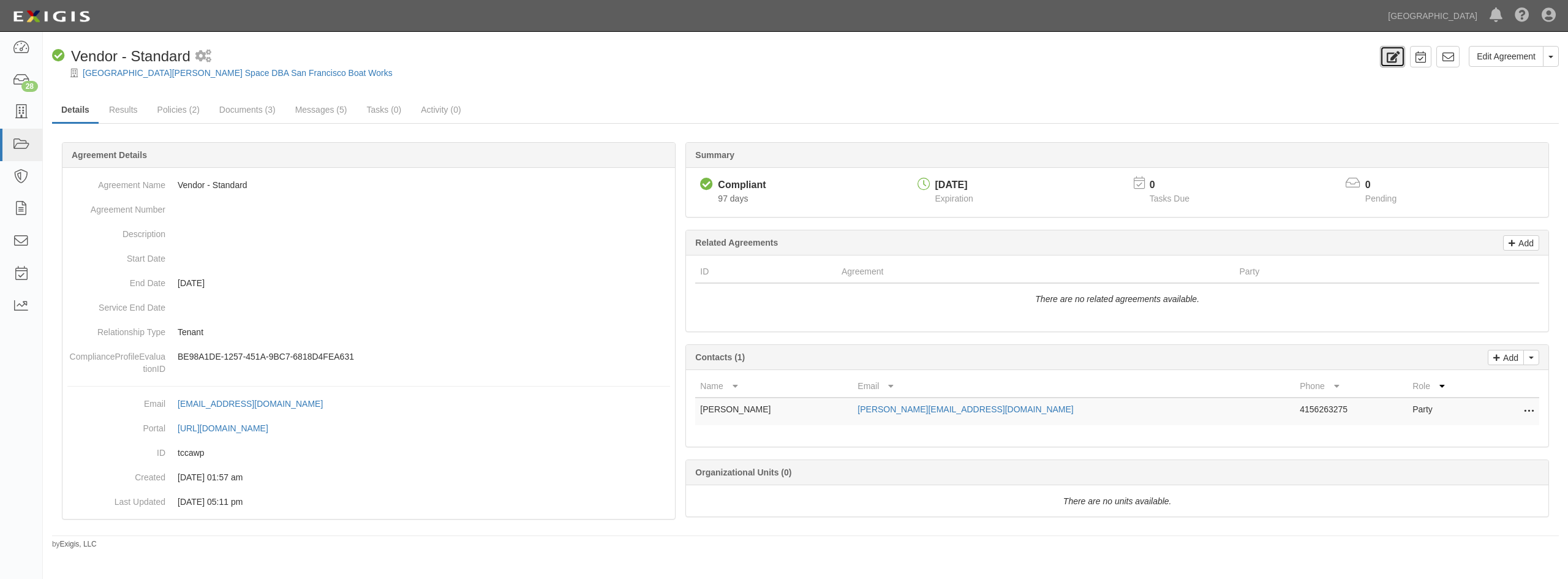
drag, startPoint x: 1387, startPoint y: 51, endPoint x: 1365, endPoint y: 96, distance: 50.1
click at [1387, 52] on icon at bounding box center [1392, 57] width 14 height 11
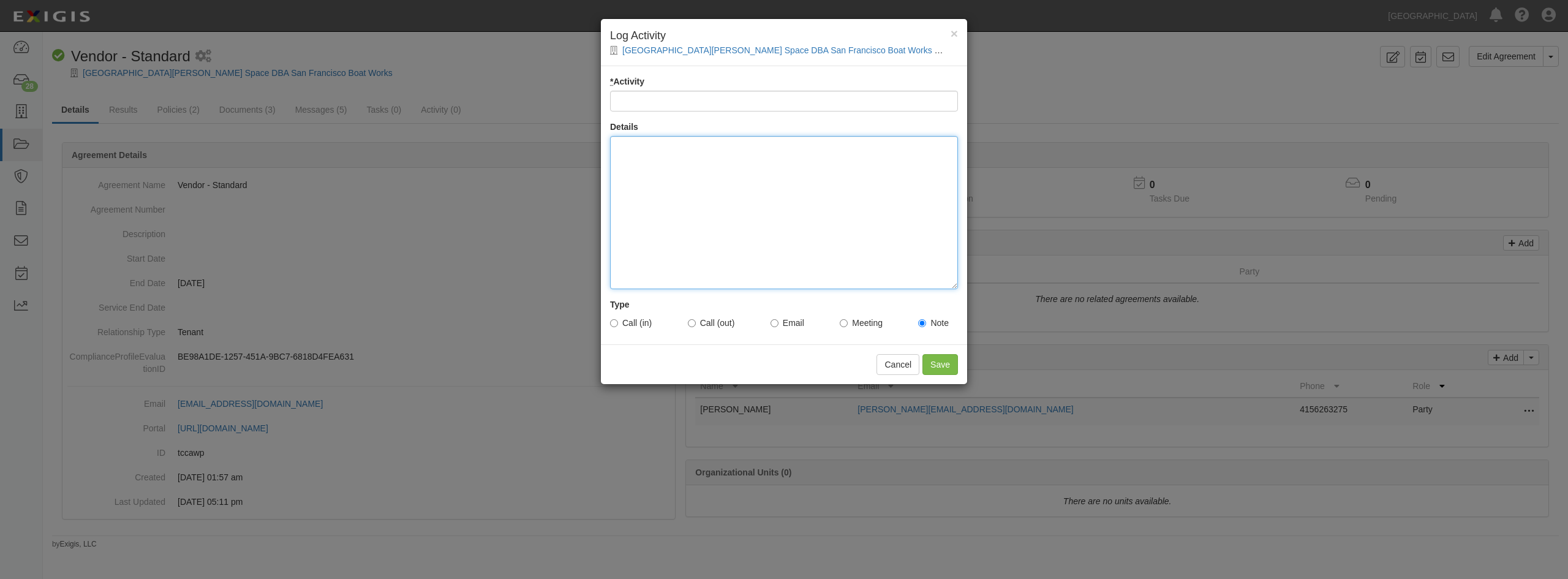
click at [672, 193] on div at bounding box center [784, 213] width 348 height 153
click at [609, 325] on div "* Activity Details Insured called in for compliance status, let her know the ac…" at bounding box center [784, 205] width 366 height 278
click at [613, 323] on input "Call (in)" at bounding box center [614, 323] width 8 height 8
radio input "true"
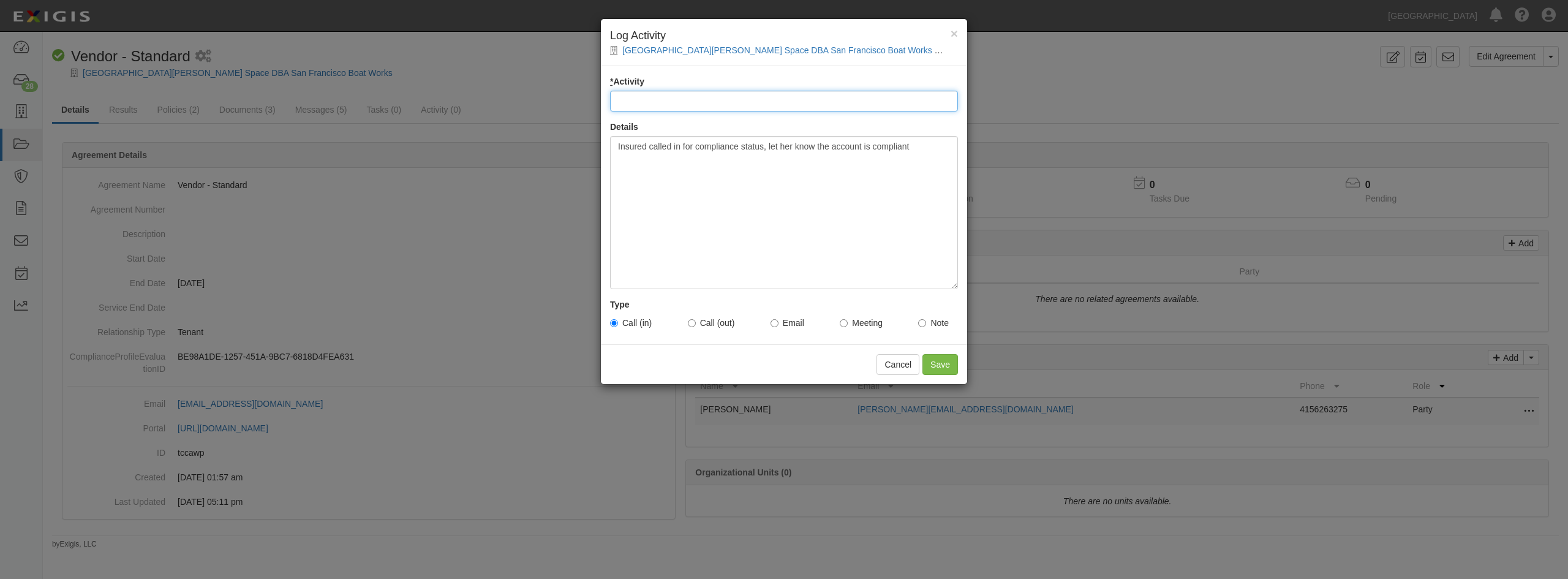
click at [660, 103] on input "* Activity" at bounding box center [784, 101] width 348 height 21
type input "Compliance Status"
click at [944, 364] on input "Save" at bounding box center [940, 364] width 36 height 21
